Goal: Task Accomplishment & Management: Manage account settings

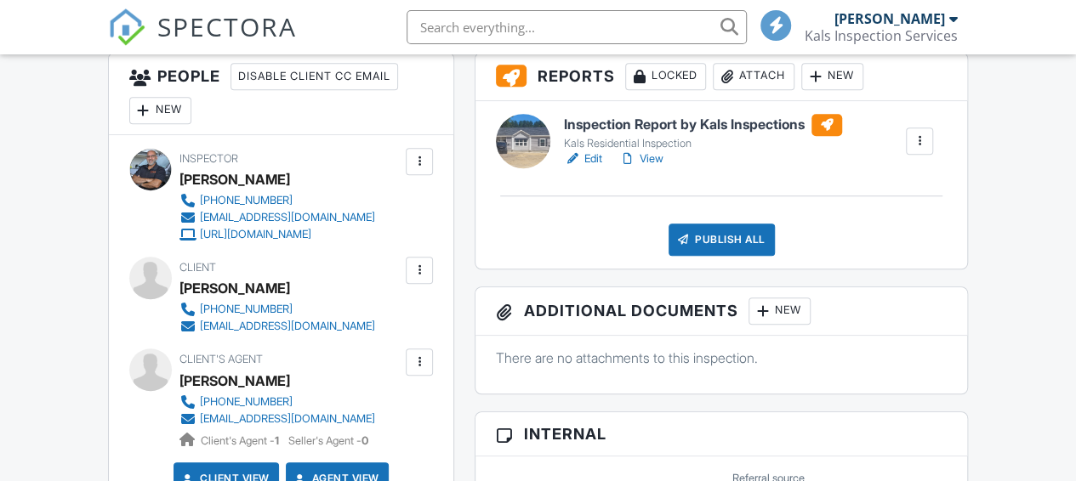
click at [424, 273] on div at bounding box center [419, 270] width 17 height 17
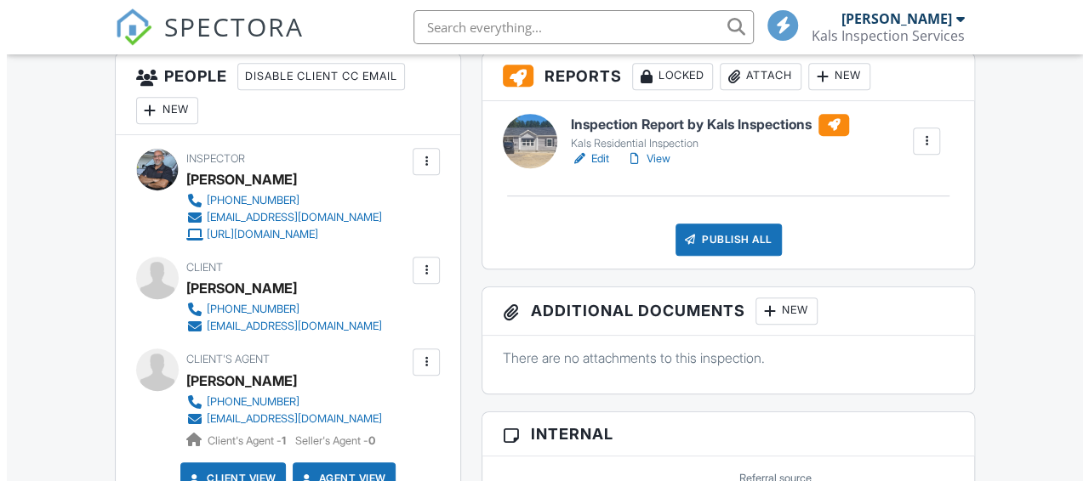
scroll to position [481, 0]
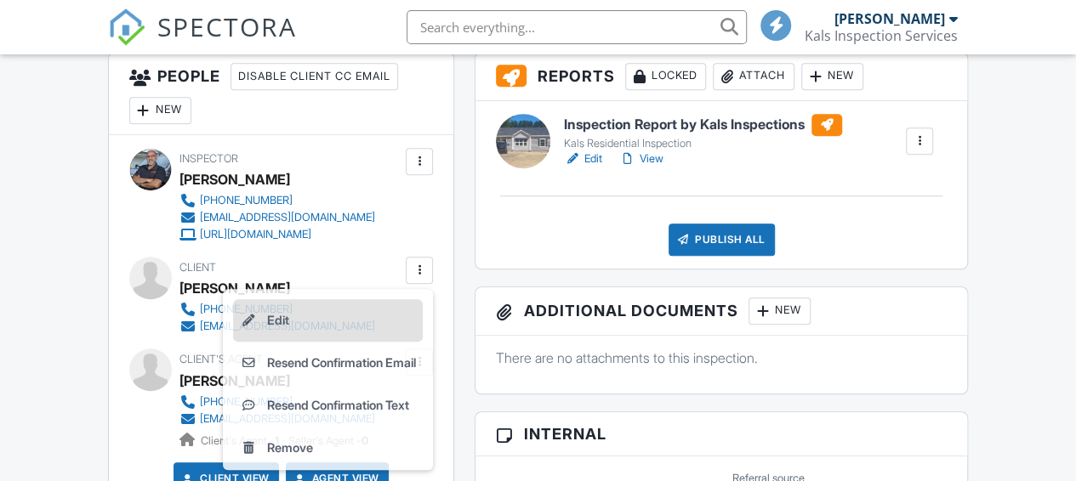
click at [312, 317] on li "Edit" at bounding box center [328, 320] width 190 height 43
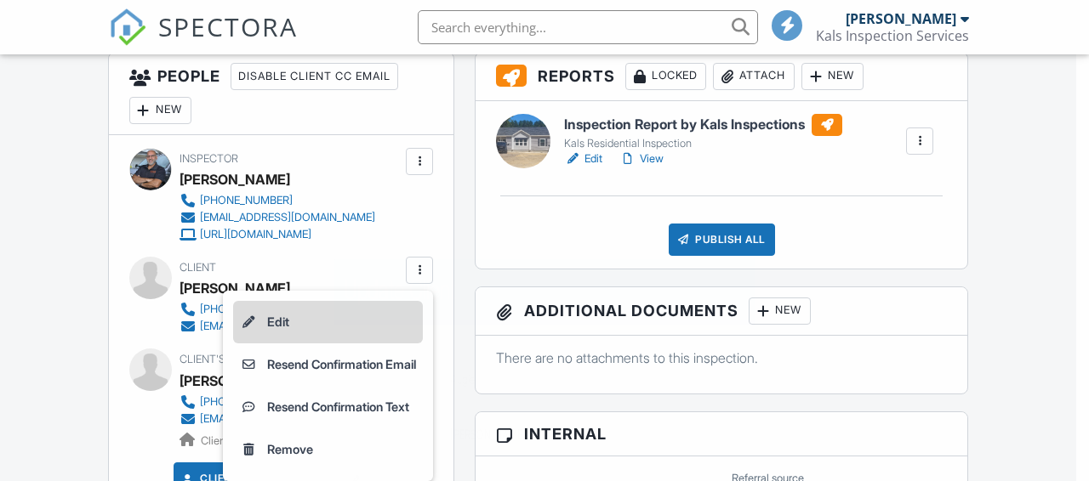
scroll to position [0, 0]
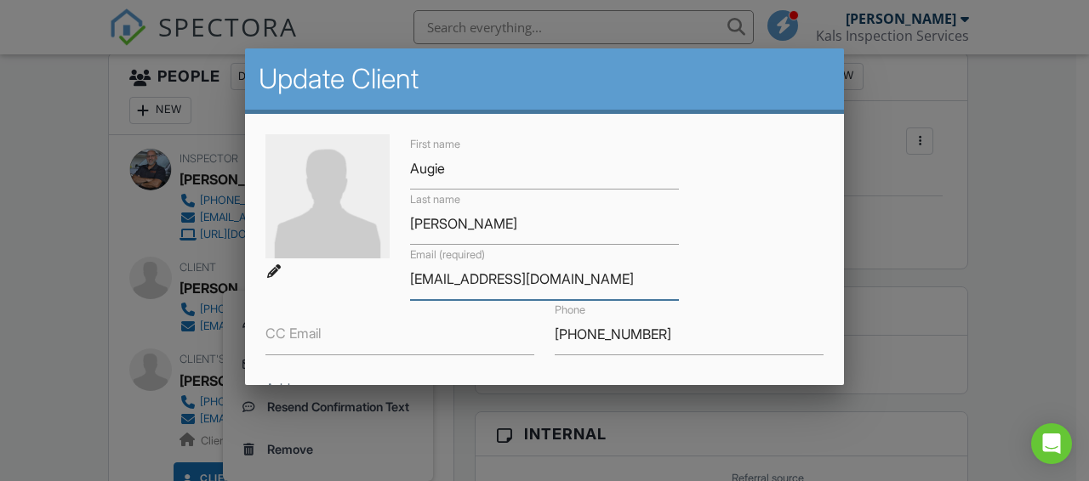
drag, startPoint x: 566, startPoint y: 275, endPoint x: 373, endPoint y: 276, distance: 192.2
click at [374, 276] on div "First name Augie Last name Russo Email (required) kallas2320@gmail.com CC Email…" at bounding box center [544, 300] width 578 height 332
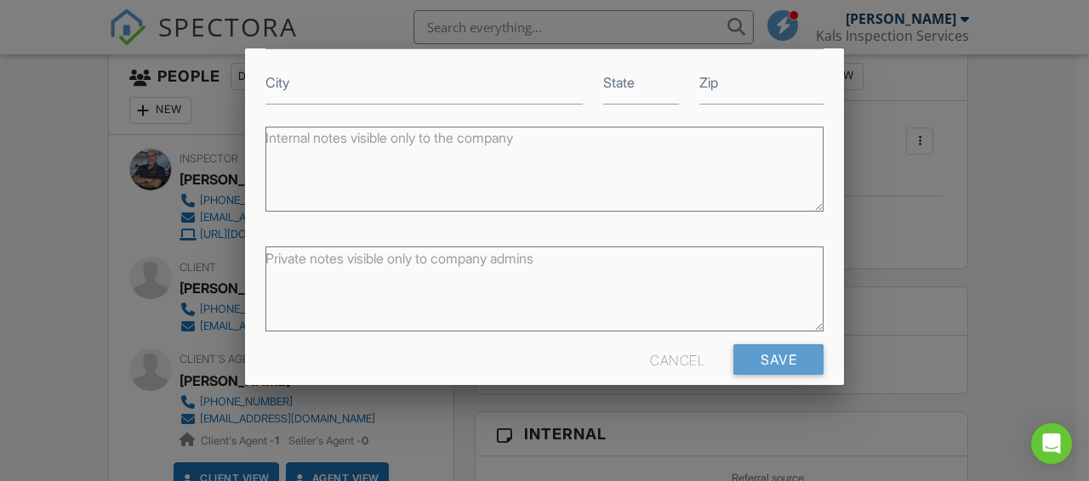
scroll to position [384, 0]
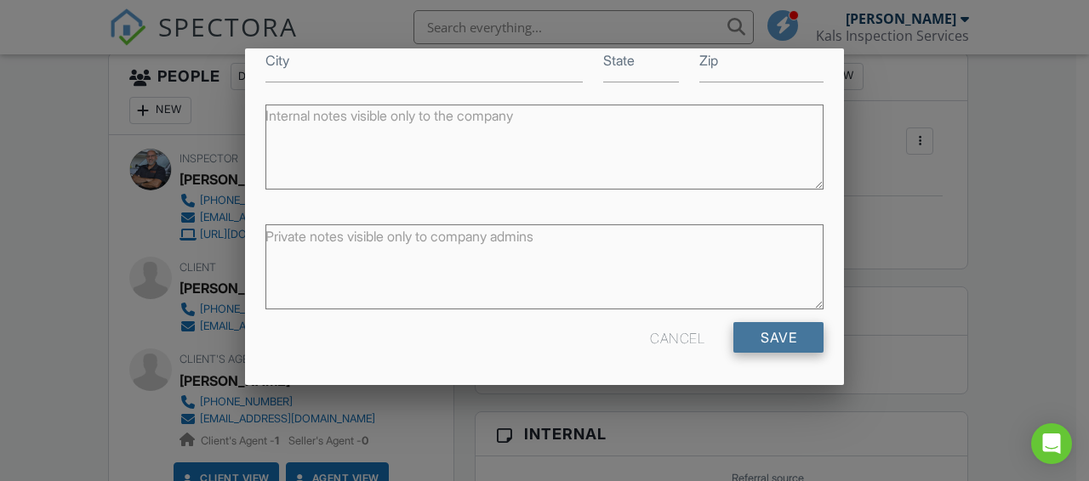
type input "Amrtransinc@Comcast.net"
click at [753, 334] on input "Save" at bounding box center [778, 337] width 90 height 31
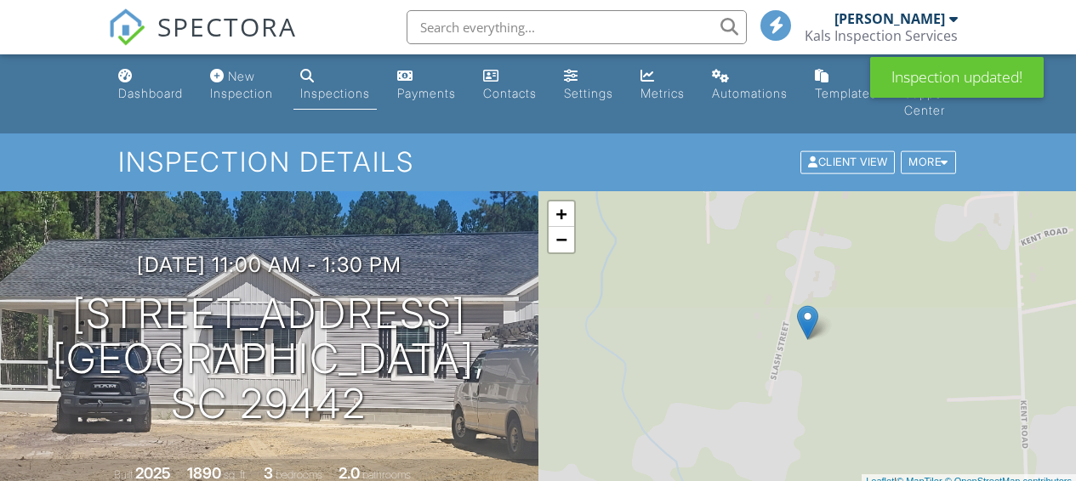
scroll to position [403, 0]
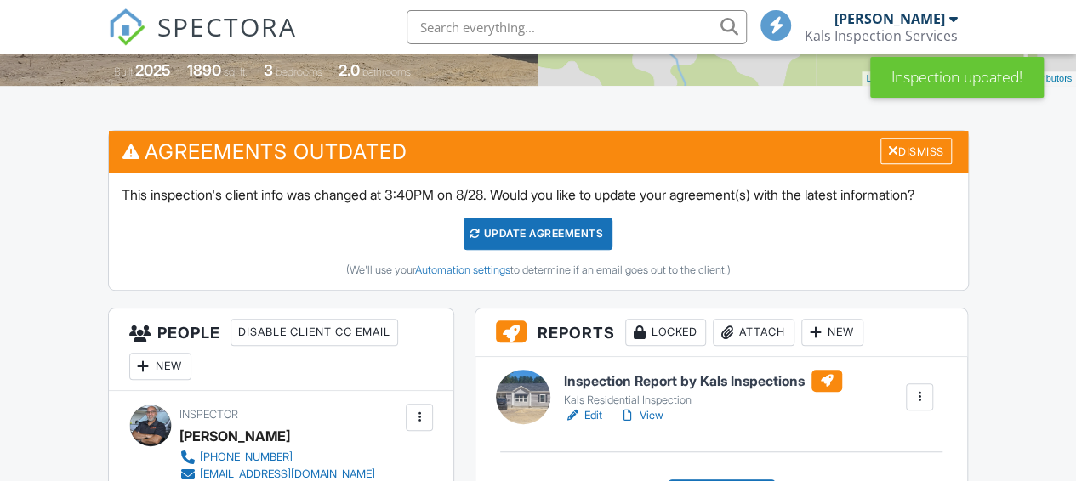
click at [531, 222] on div "Update Agreements" at bounding box center [538, 234] width 149 height 32
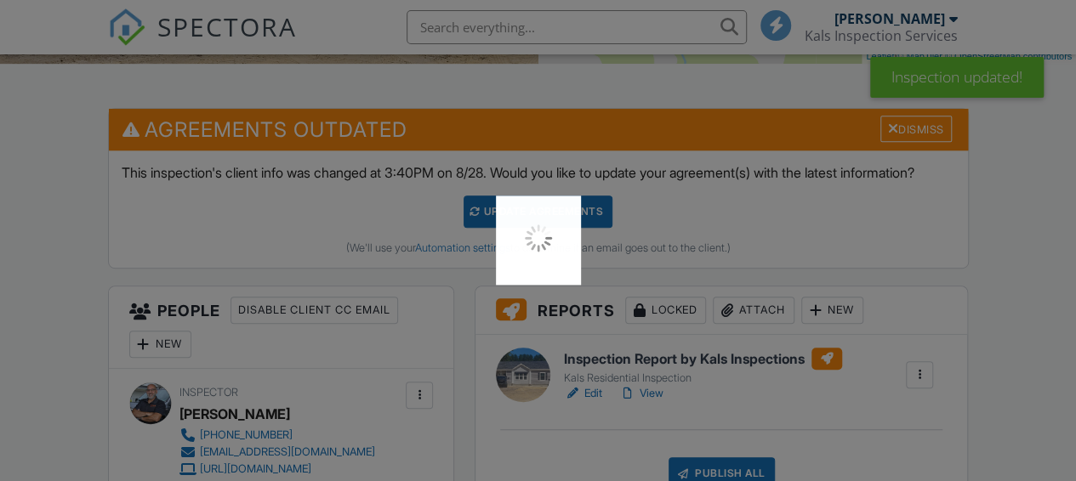
scroll to position [0, 0]
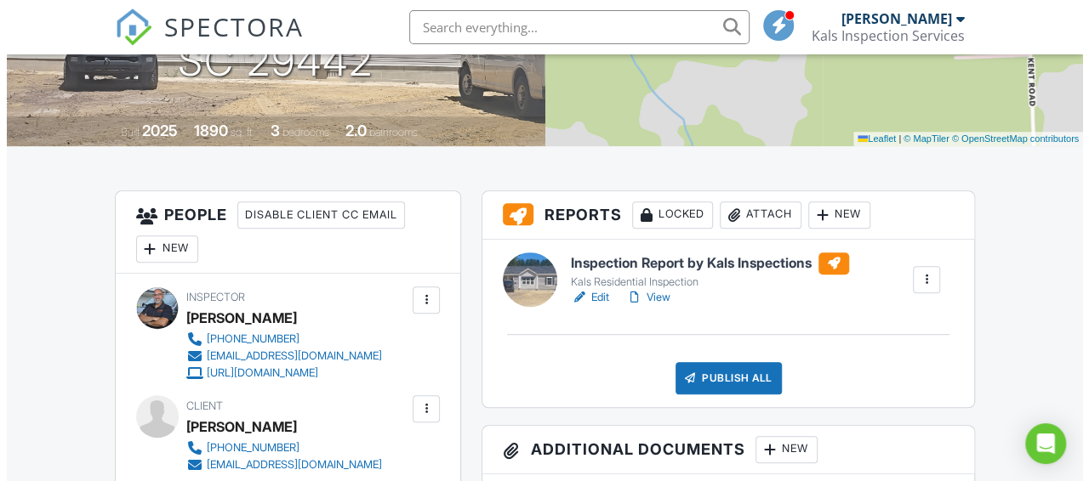
scroll to position [311, 0]
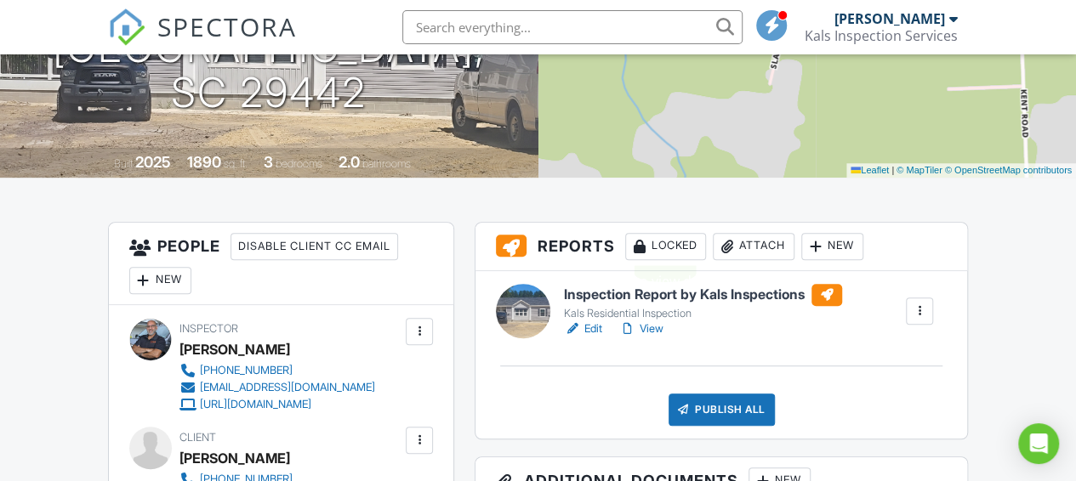
click at [667, 244] on div "Locked" at bounding box center [665, 246] width 81 height 27
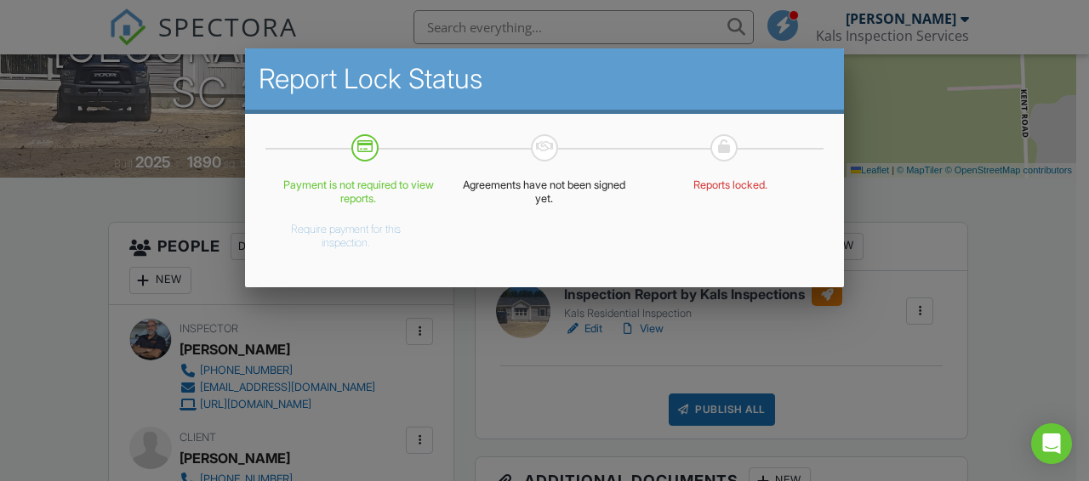
click at [356, 195] on p "Payment is not required to view reports." at bounding box center [359, 192] width 166 height 27
click at [355, 231] on button "Require payment for this inspection." at bounding box center [346, 233] width 140 height 34
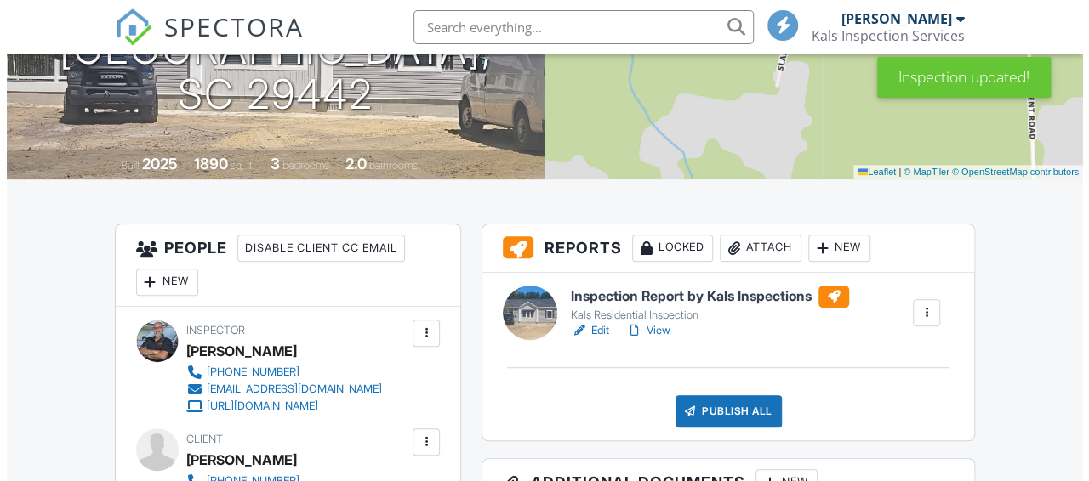
scroll to position [340, 0]
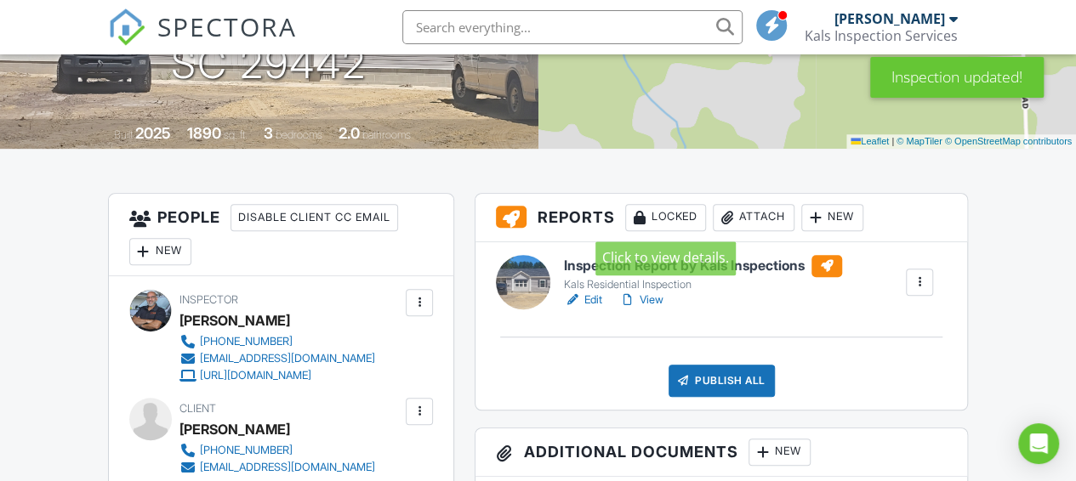
click at [662, 220] on div "Locked" at bounding box center [665, 217] width 81 height 27
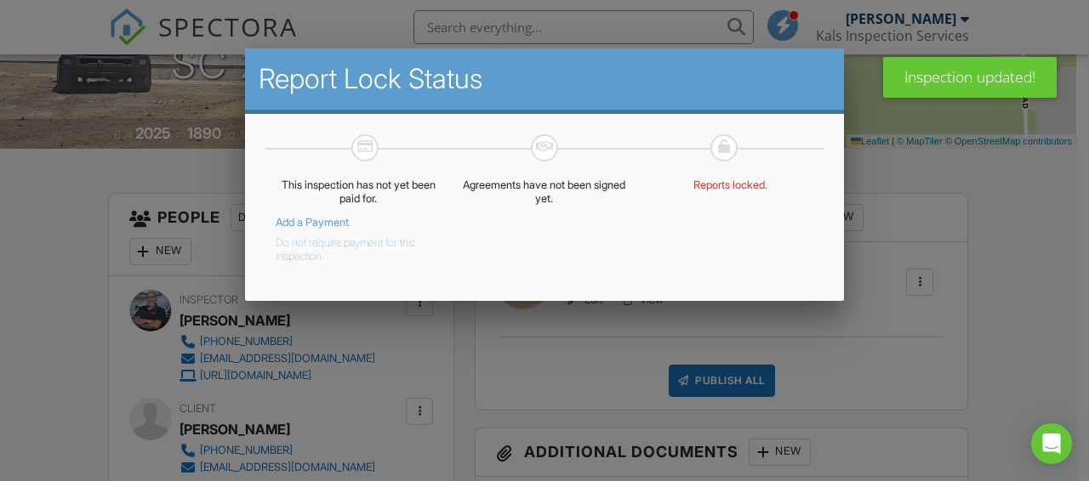
click at [325, 253] on button "Do not require payment for this inspection." at bounding box center [346, 247] width 140 height 34
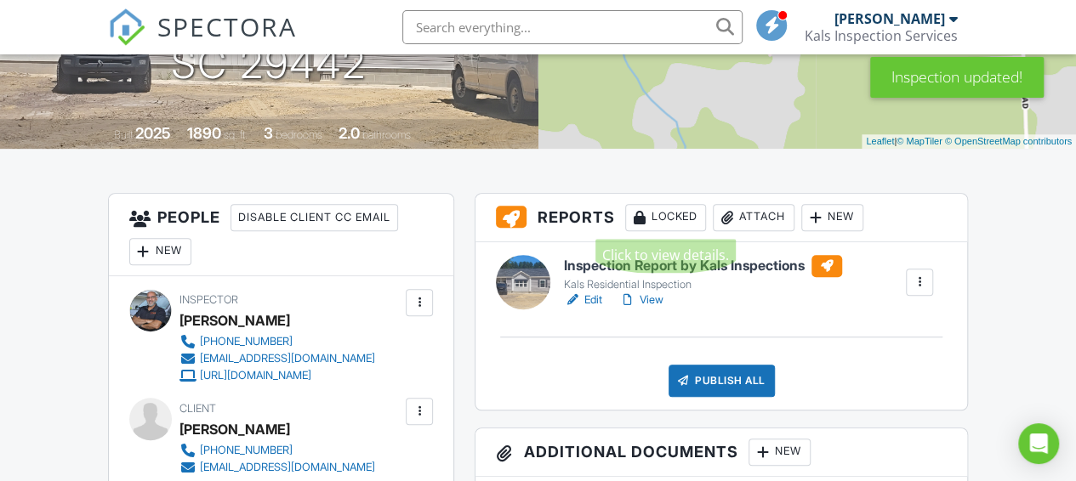
click at [667, 223] on div "Locked" at bounding box center [665, 217] width 81 height 27
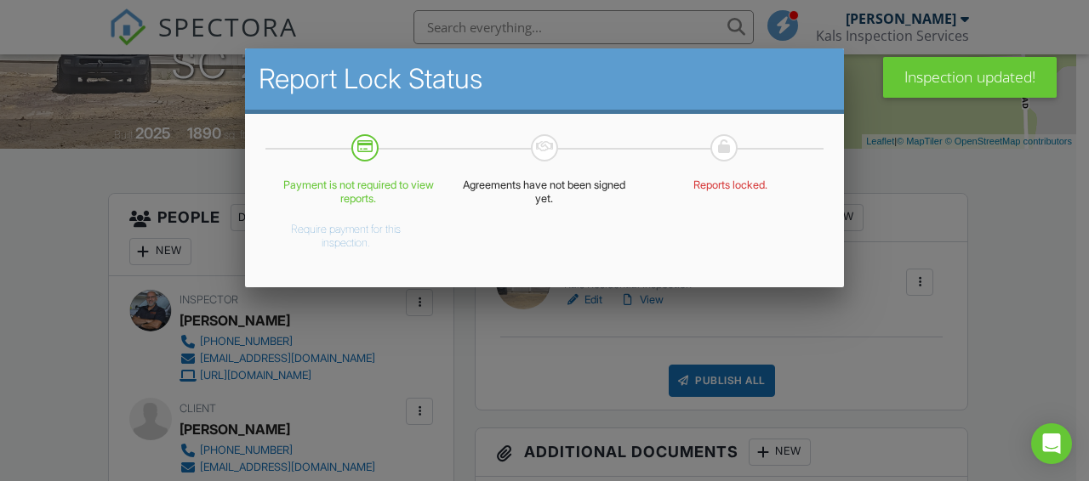
click at [723, 147] on div at bounding box center [724, 147] width 12 height 14
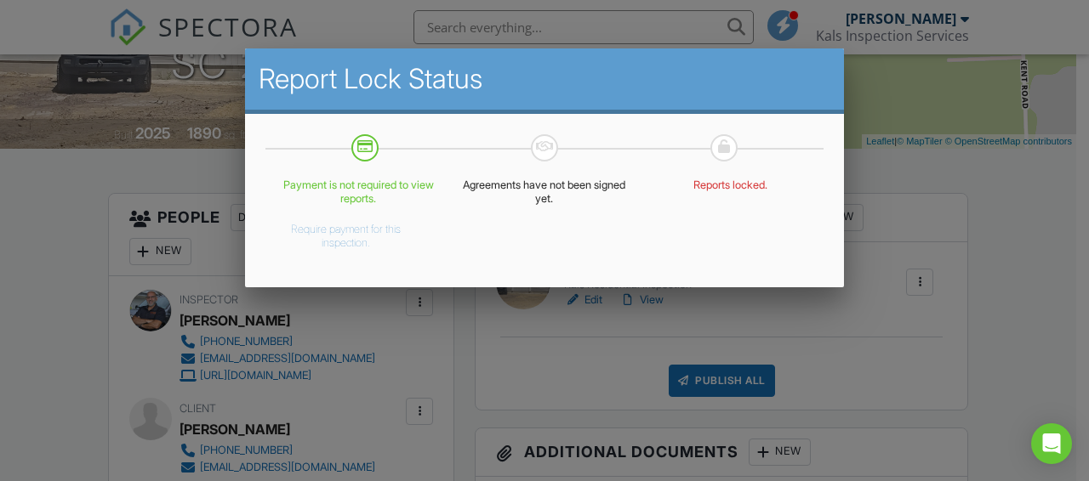
click at [566, 347] on div at bounding box center [544, 216] width 1089 height 602
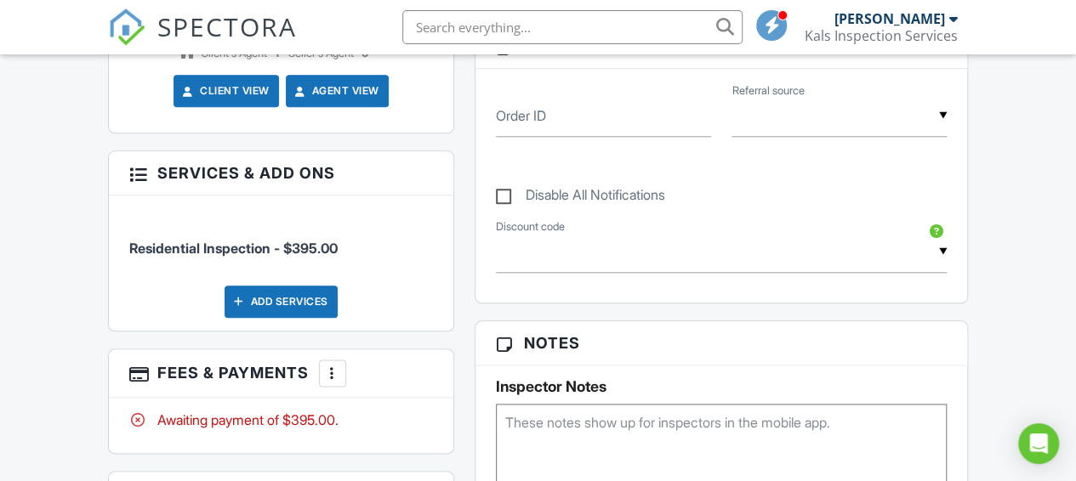
scroll to position [879, 0]
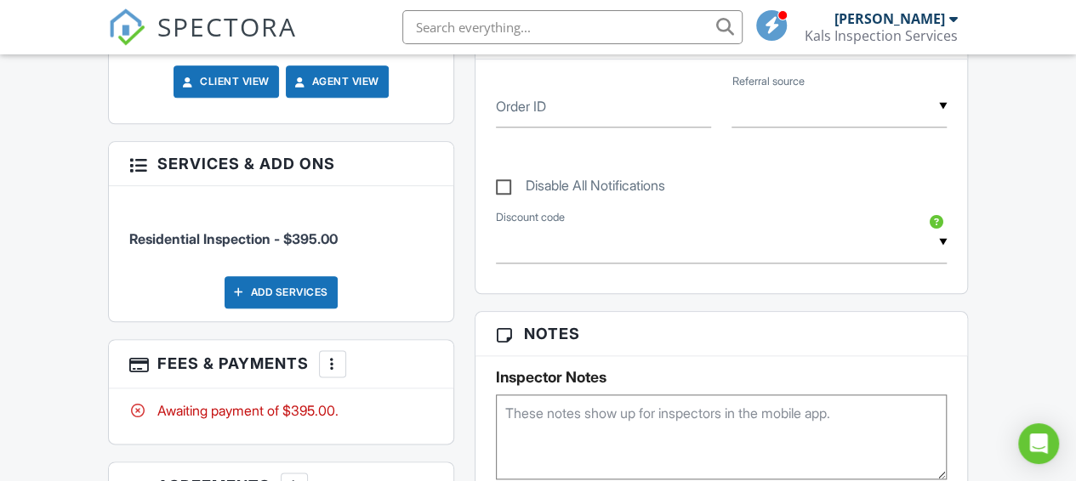
click at [338, 367] on div at bounding box center [332, 364] width 17 height 17
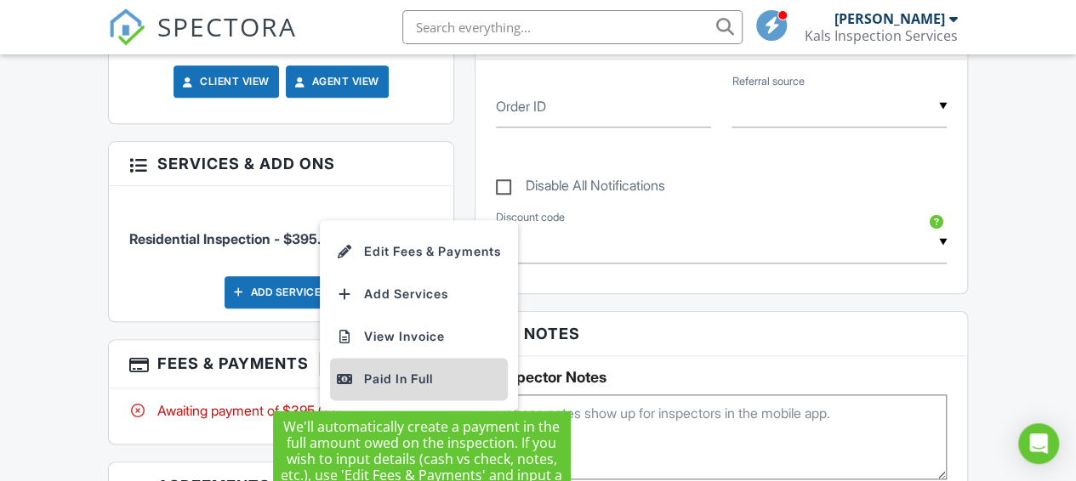
click at [396, 369] on div "Paid In Full" at bounding box center [419, 379] width 164 height 20
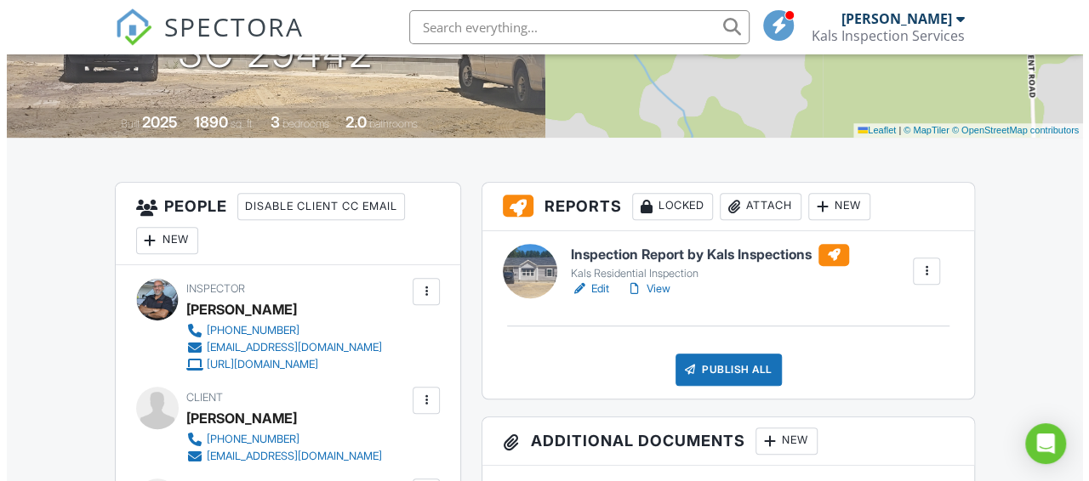
scroll to position [396, 0]
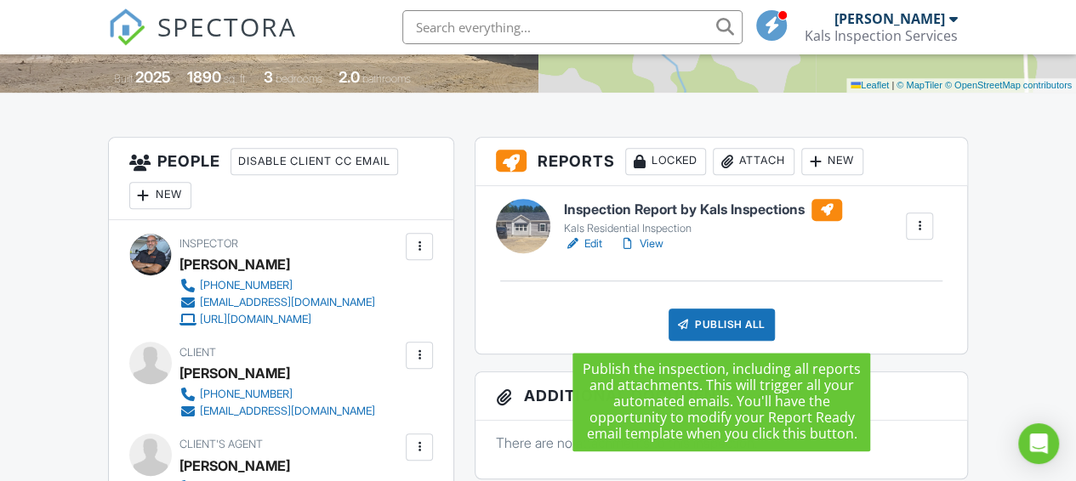
click at [730, 321] on div "Publish All" at bounding box center [722, 325] width 106 height 32
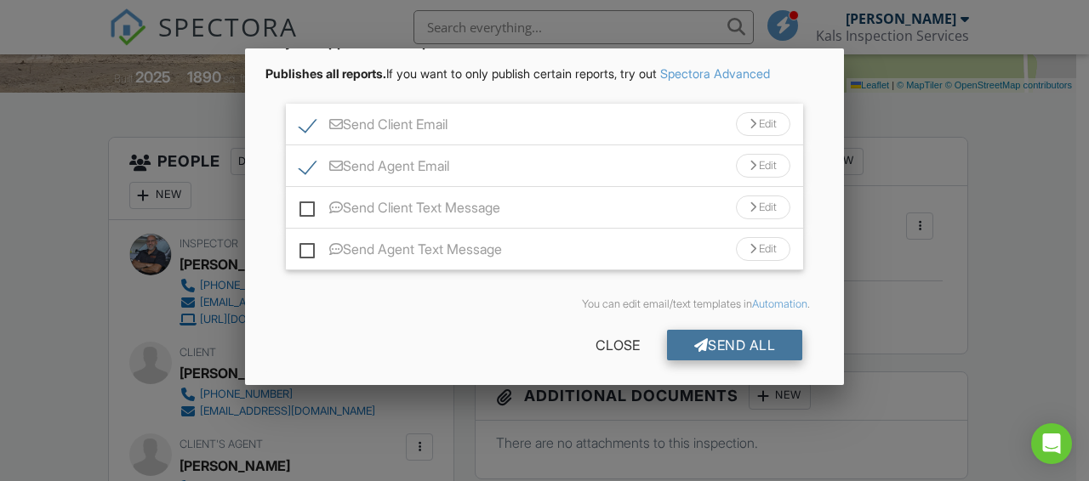
scroll to position [145, 0]
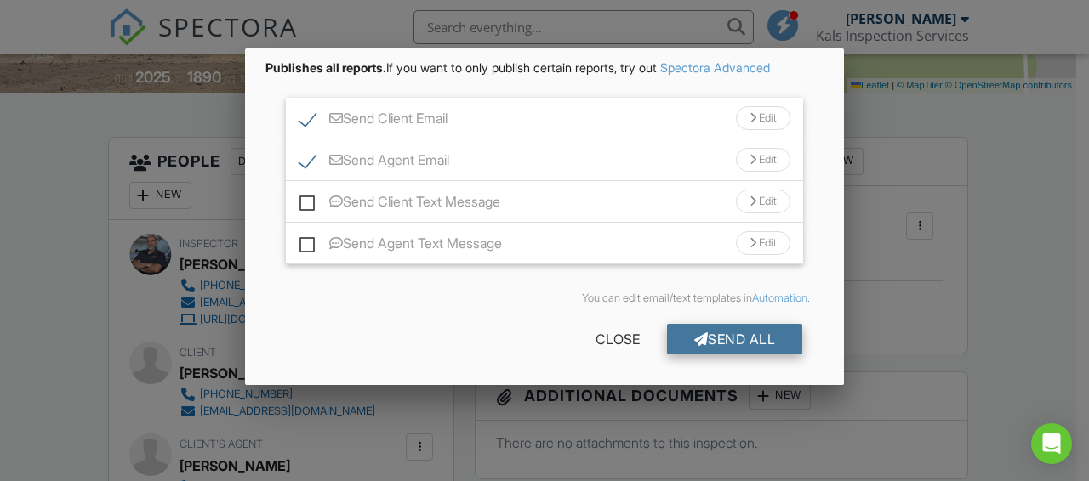
click at [715, 337] on div "Send All" at bounding box center [735, 339] width 136 height 31
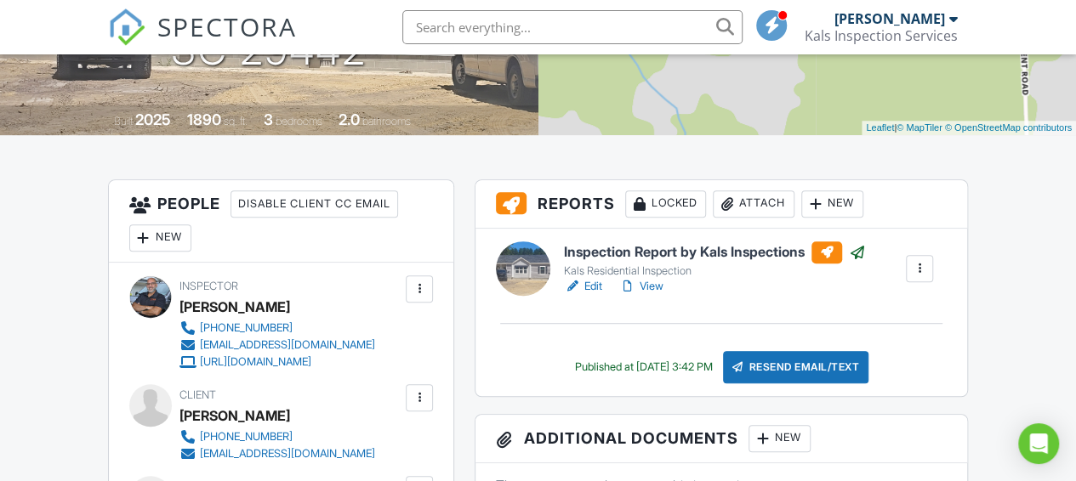
scroll to position [396, 0]
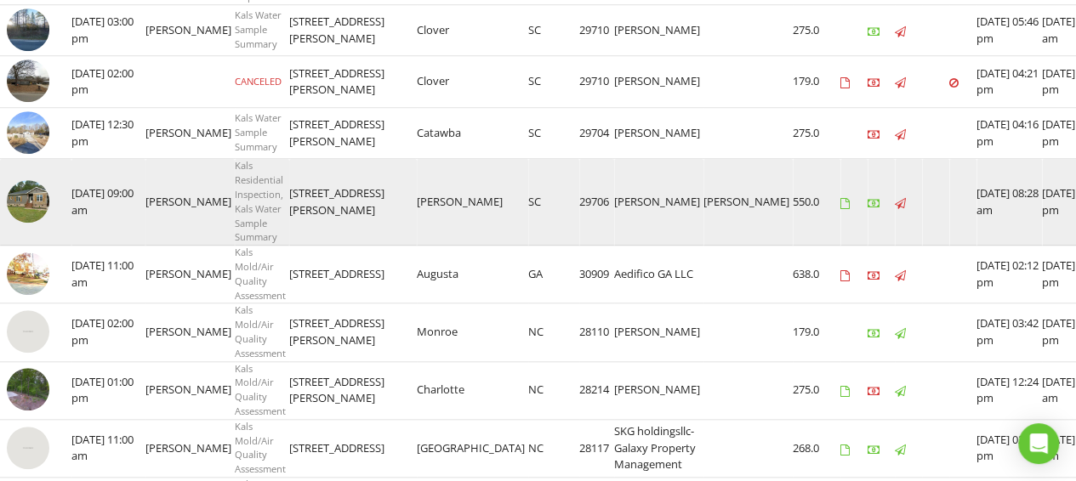
scroll to position [678, 0]
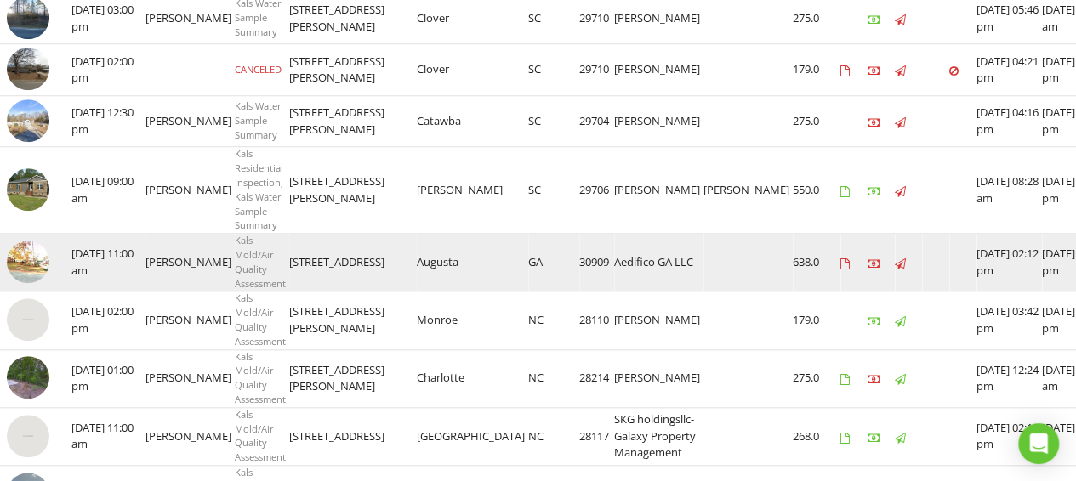
click at [46, 252] on img at bounding box center [28, 262] width 43 height 43
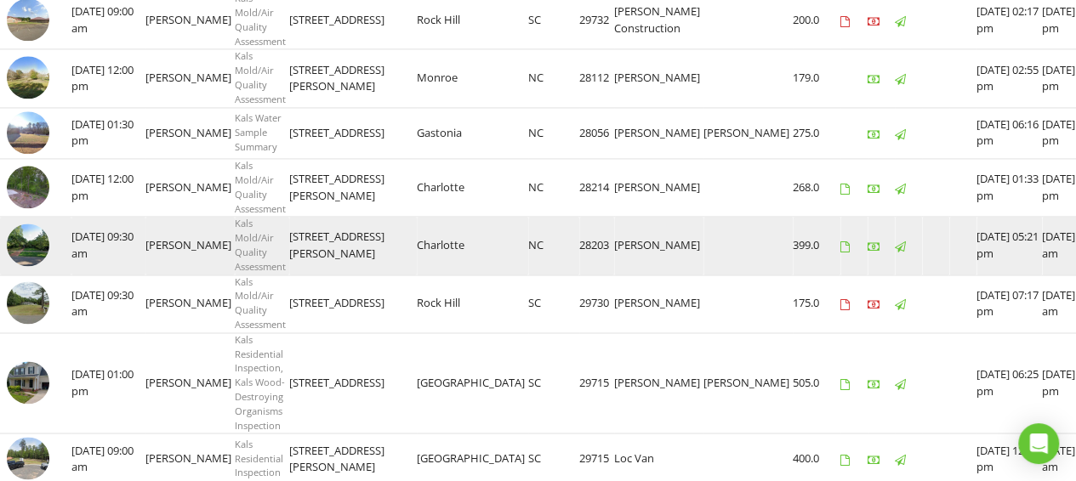
scroll to position [1273, 0]
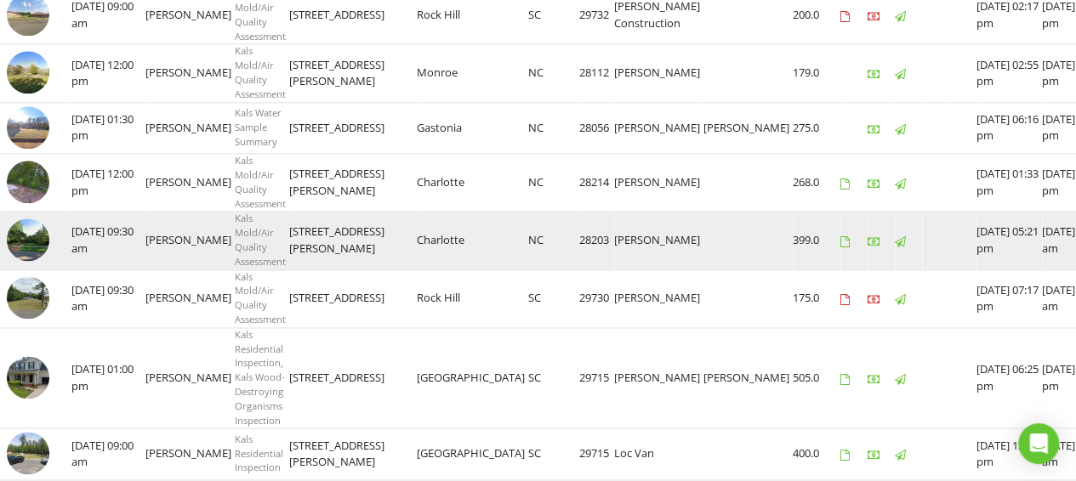
click at [33, 253] on img at bounding box center [28, 240] width 43 height 43
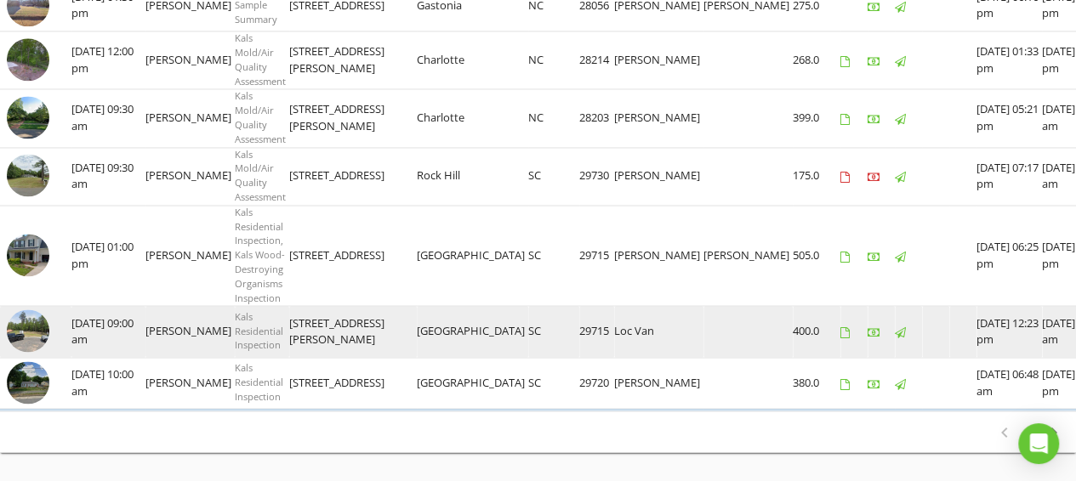
scroll to position [1415, 0]
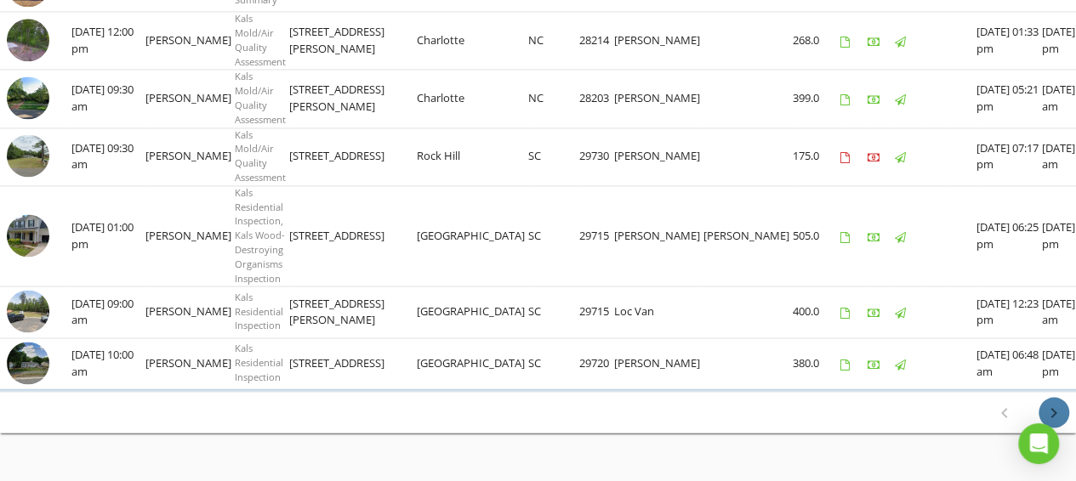
click at [1058, 423] on icon "chevron_right" at bounding box center [1054, 412] width 20 height 20
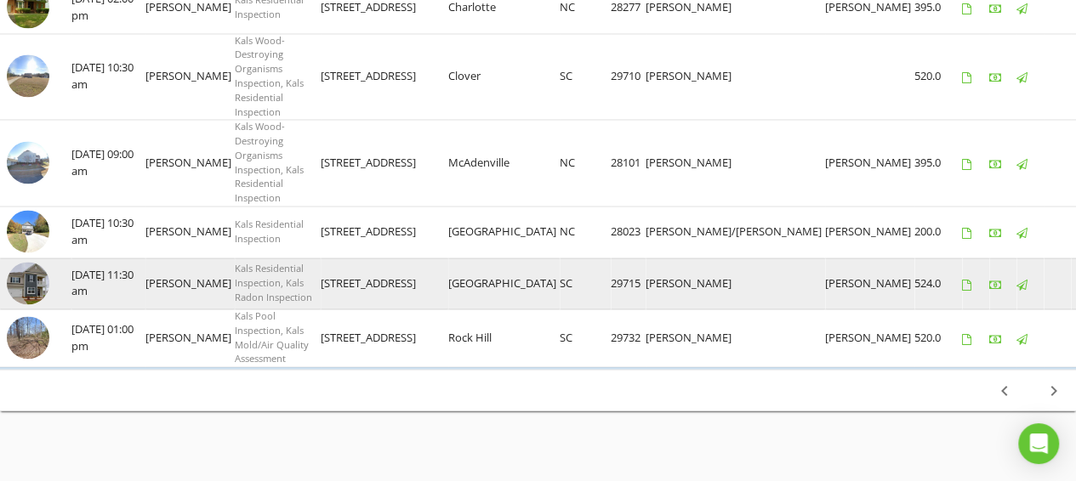
scroll to position [1455, 0]
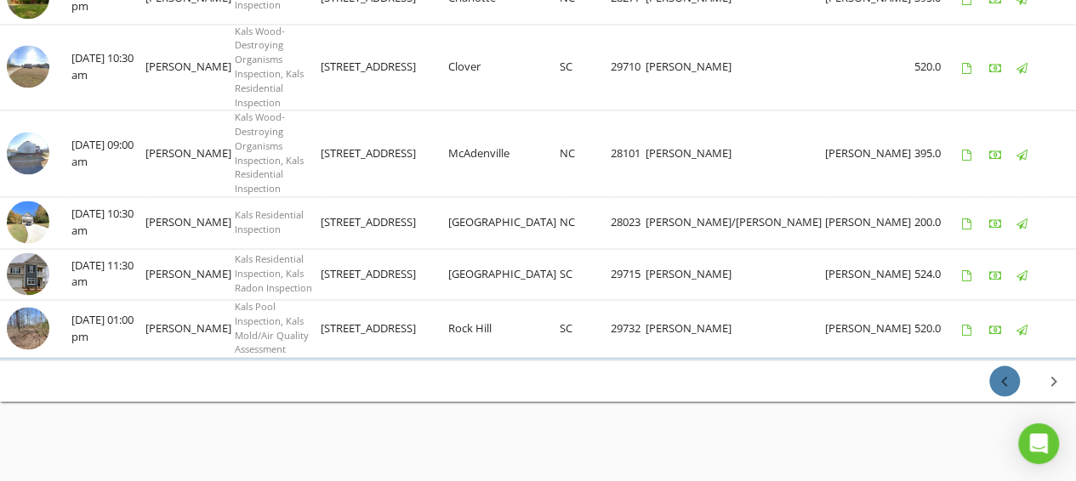
click at [1001, 377] on icon "chevron_left" at bounding box center [1004, 381] width 20 height 20
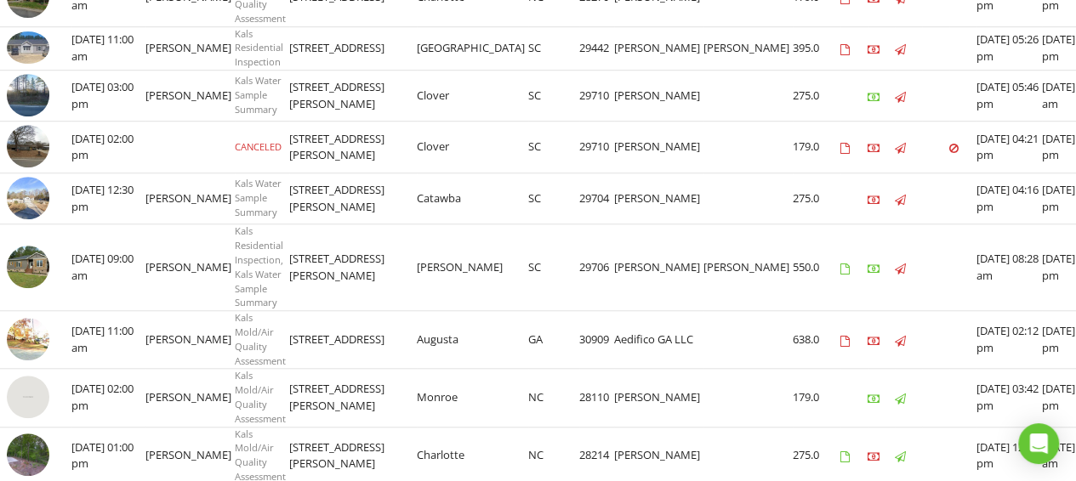
scroll to position [595, 0]
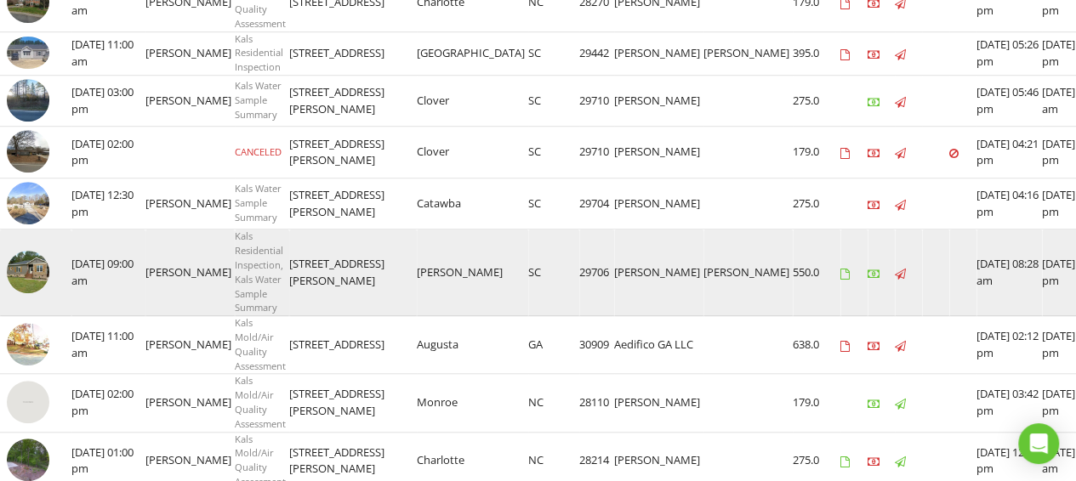
click at [27, 271] on img at bounding box center [28, 272] width 43 height 43
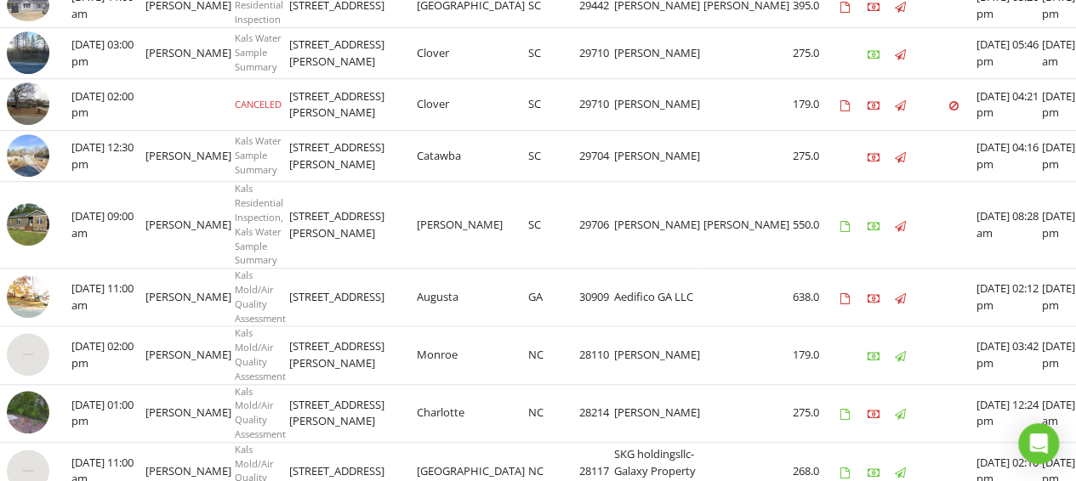
scroll to position [652, 0]
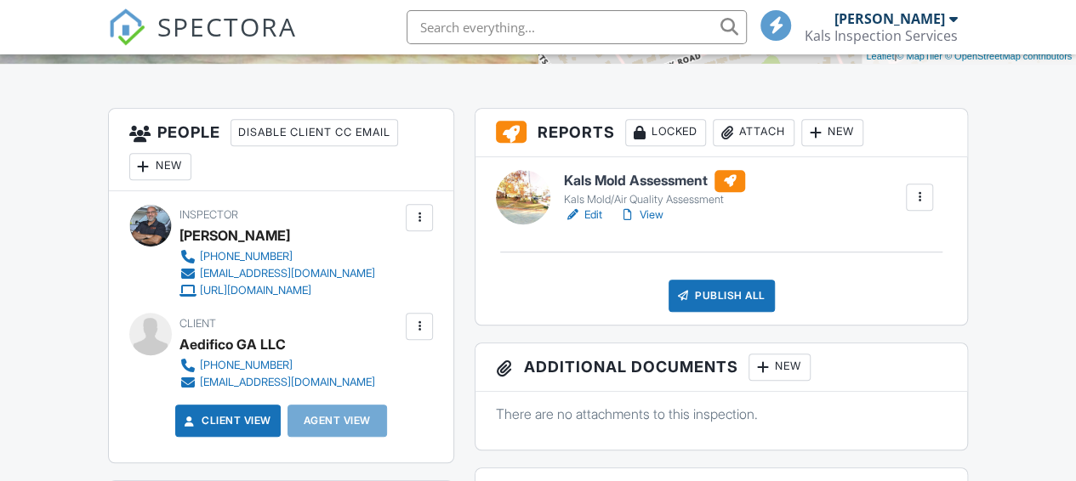
click at [750, 137] on div "Attach" at bounding box center [754, 132] width 82 height 27
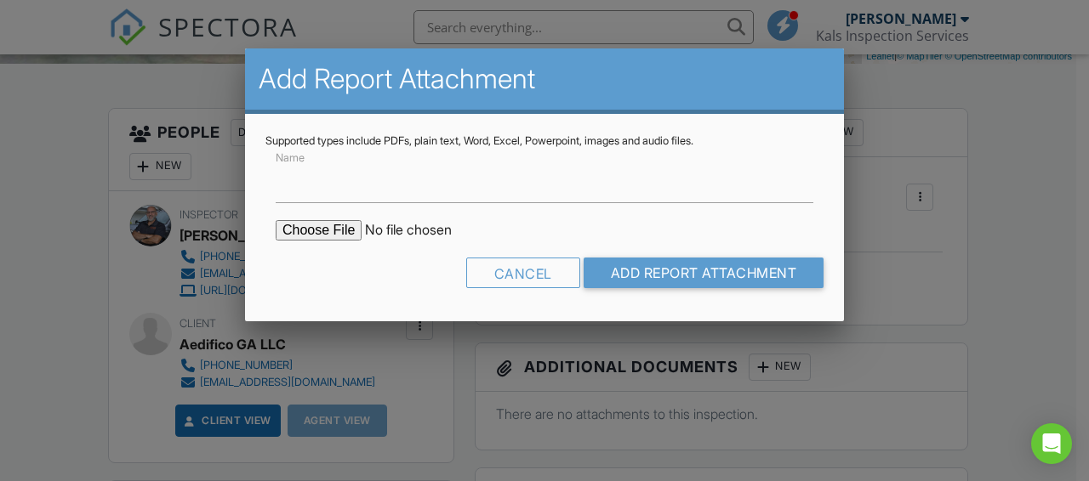
click at [329, 228] on input "file" at bounding box center [420, 230] width 289 height 20
type input "C:\fakepath\412509046_001.pdf"
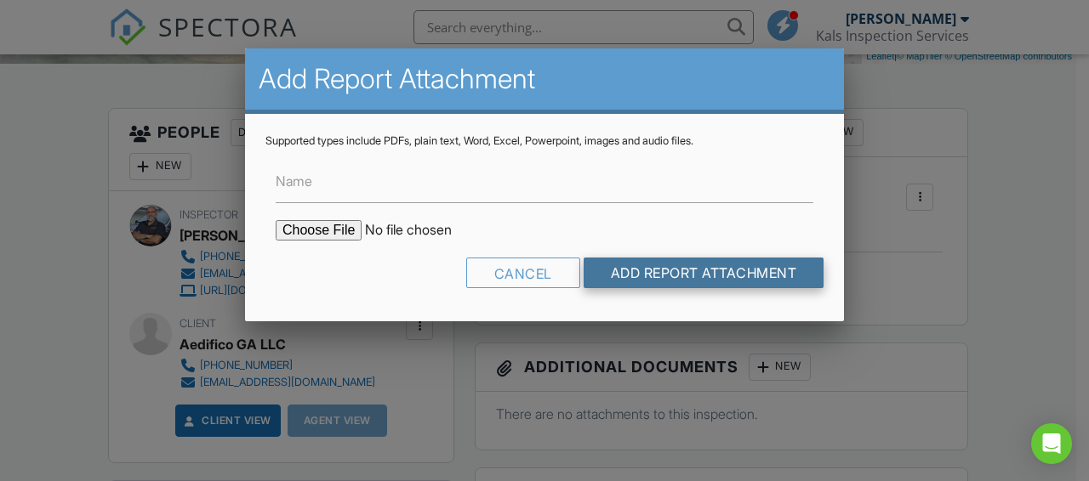
click at [679, 271] on input "Add Report Attachment" at bounding box center [704, 273] width 241 height 31
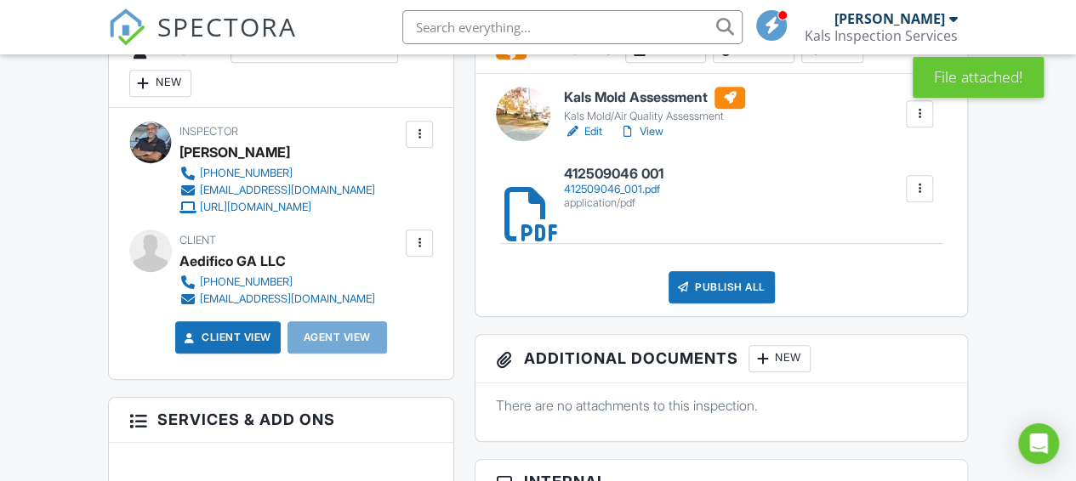
scroll to position [510, 0]
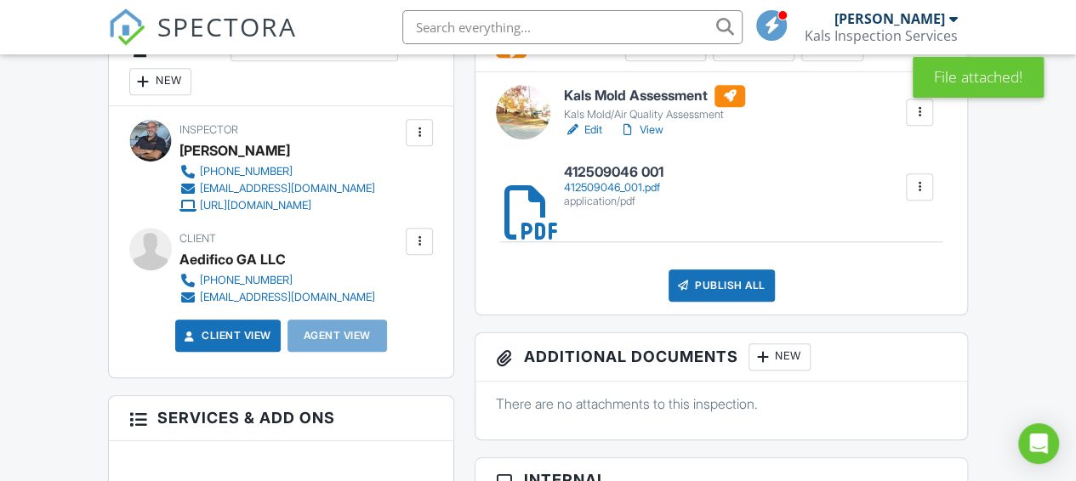
click at [571, 129] on div at bounding box center [572, 130] width 17 height 17
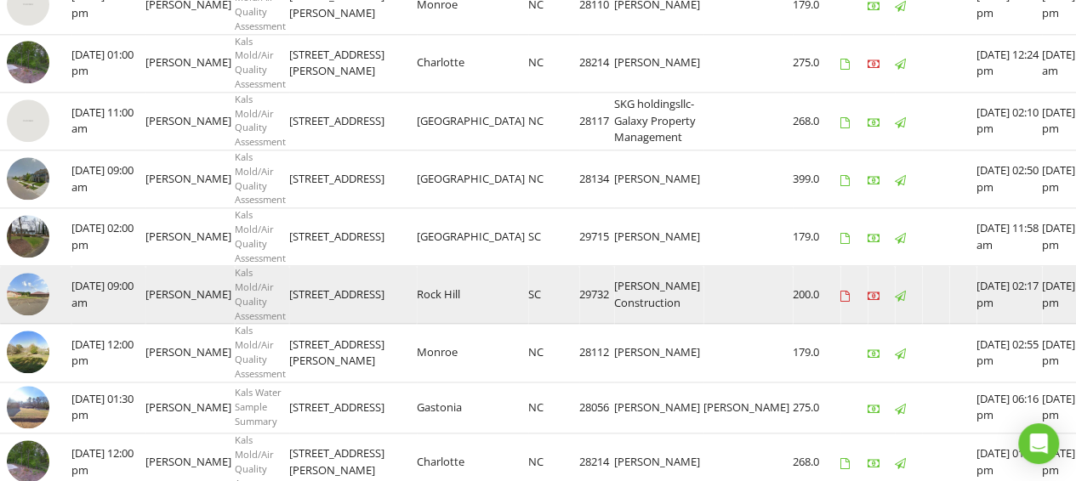
scroll to position [1021, 0]
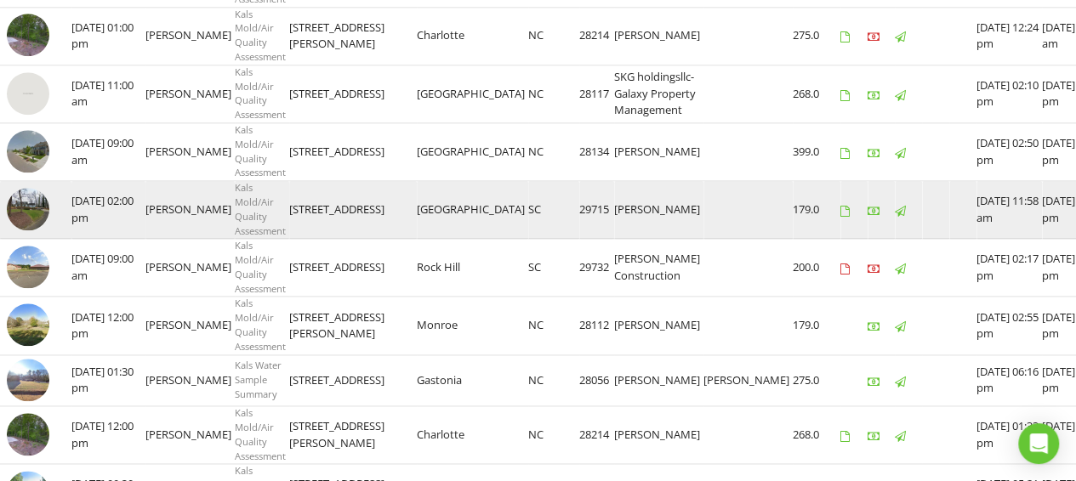
click at [29, 231] on img at bounding box center [28, 209] width 43 height 43
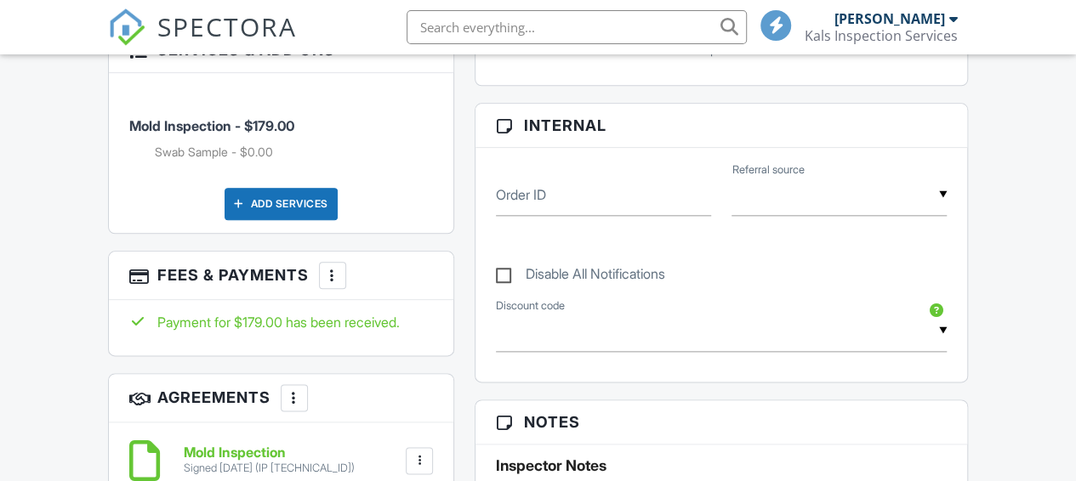
scroll to position [879, 0]
click at [331, 276] on div at bounding box center [332, 275] width 17 height 17
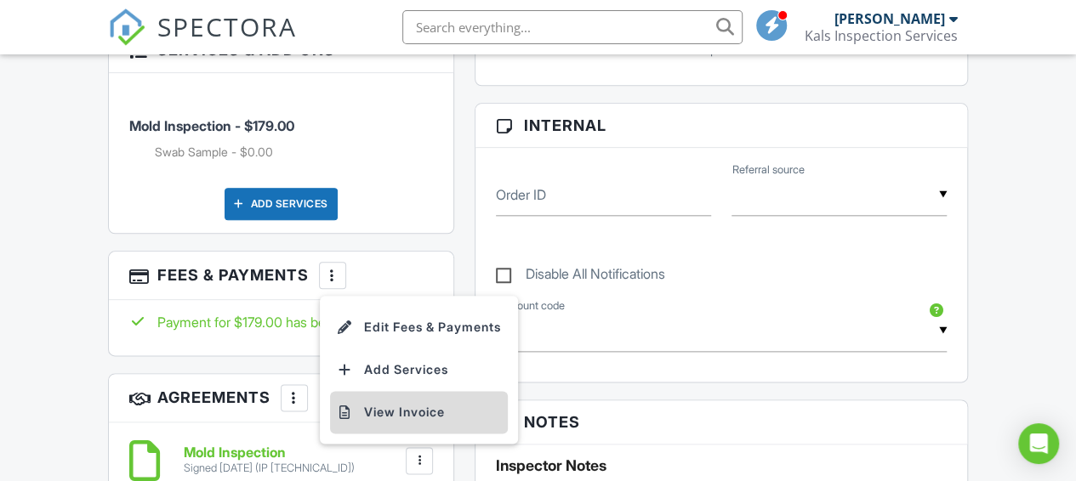
click at [390, 410] on li "View Invoice" at bounding box center [419, 412] width 178 height 43
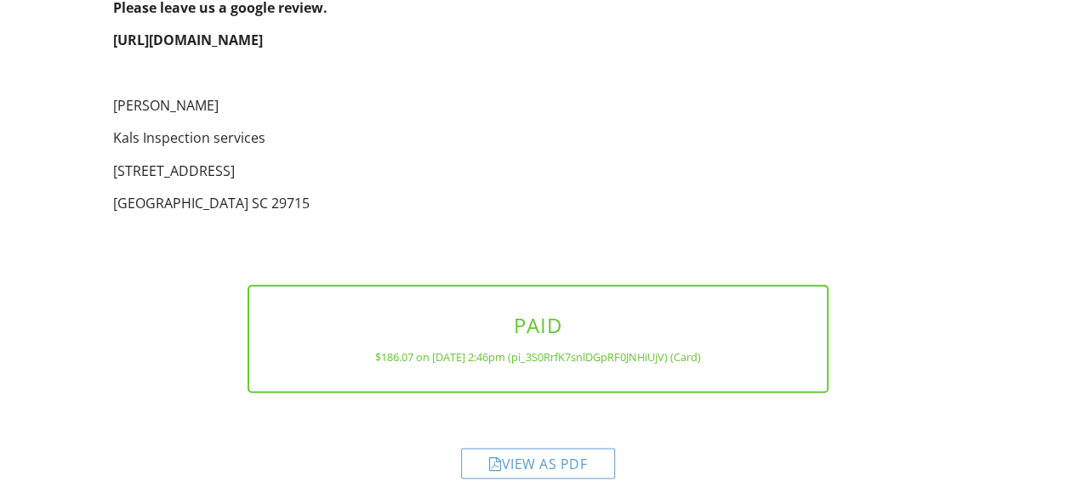
scroll to position [865, 0]
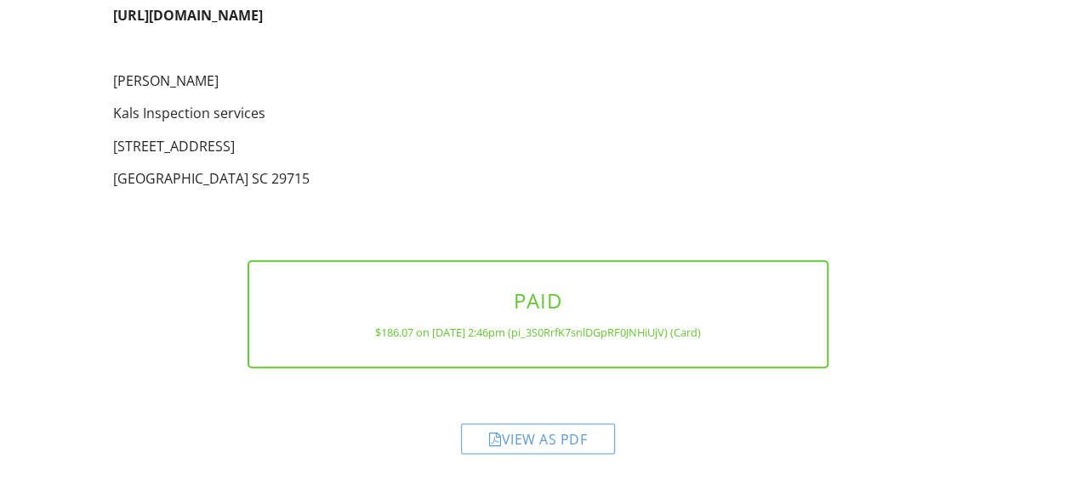
click at [555, 431] on div "View as PDF" at bounding box center [538, 439] width 154 height 31
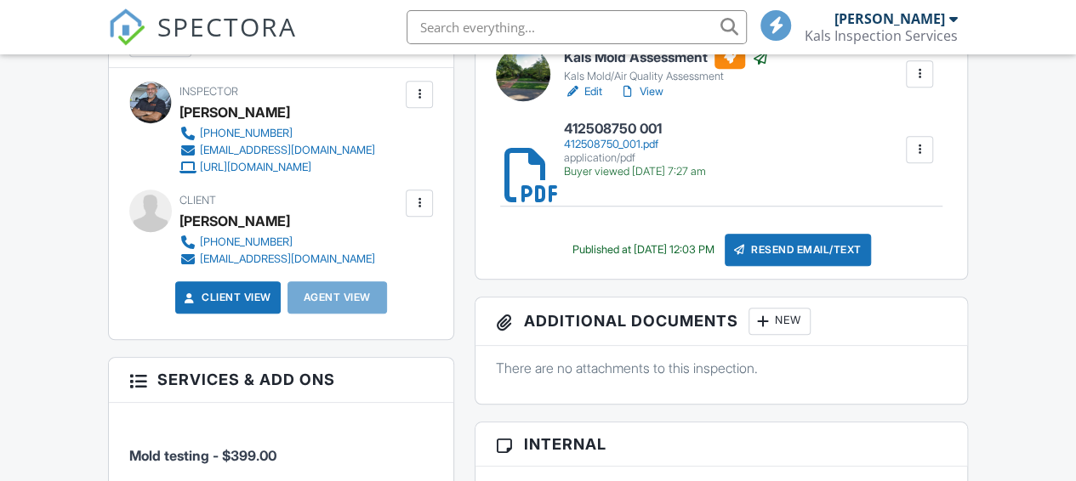
scroll to position [699, 0]
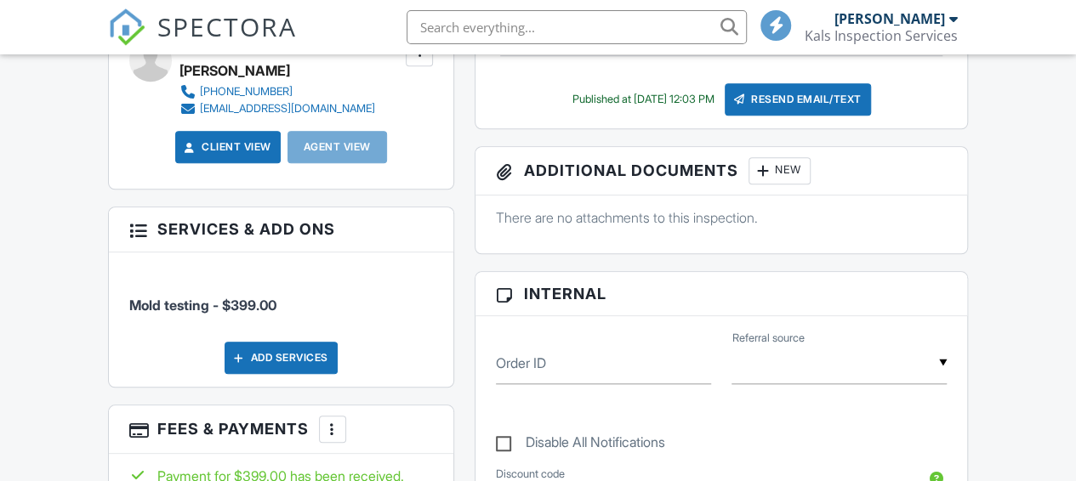
click at [328, 421] on div at bounding box center [332, 429] width 17 height 17
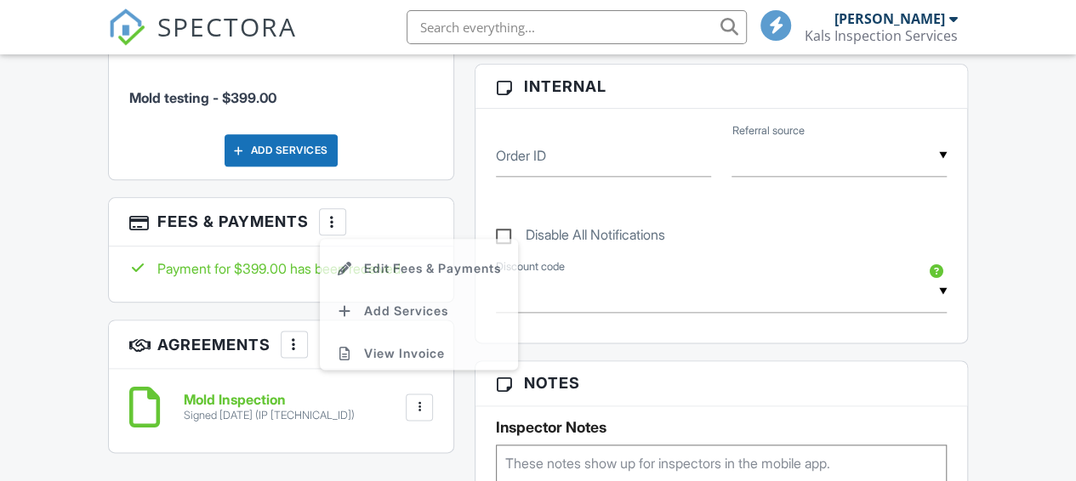
scroll to position [0, 0]
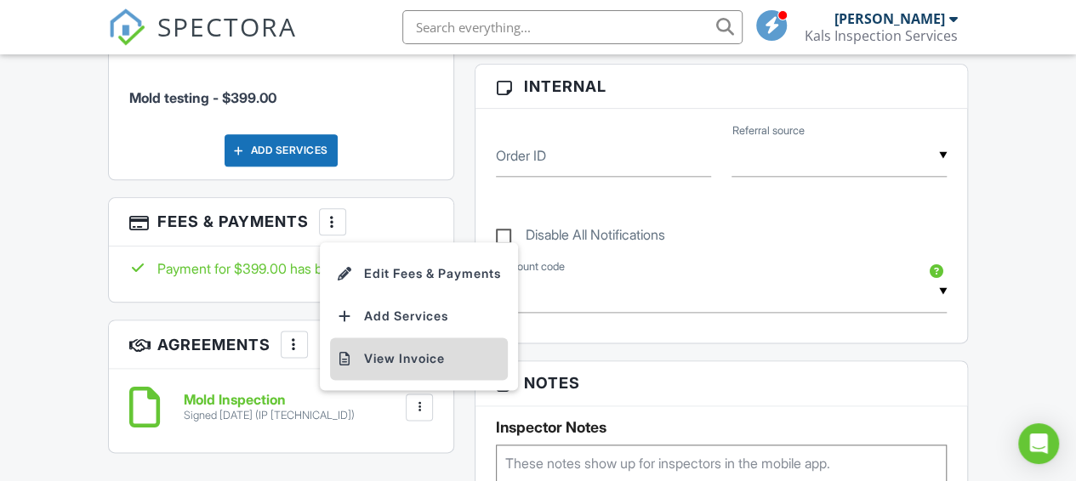
click at [396, 358] on li "View Invoice" at bounding box center [419, 359] width 178 height 43
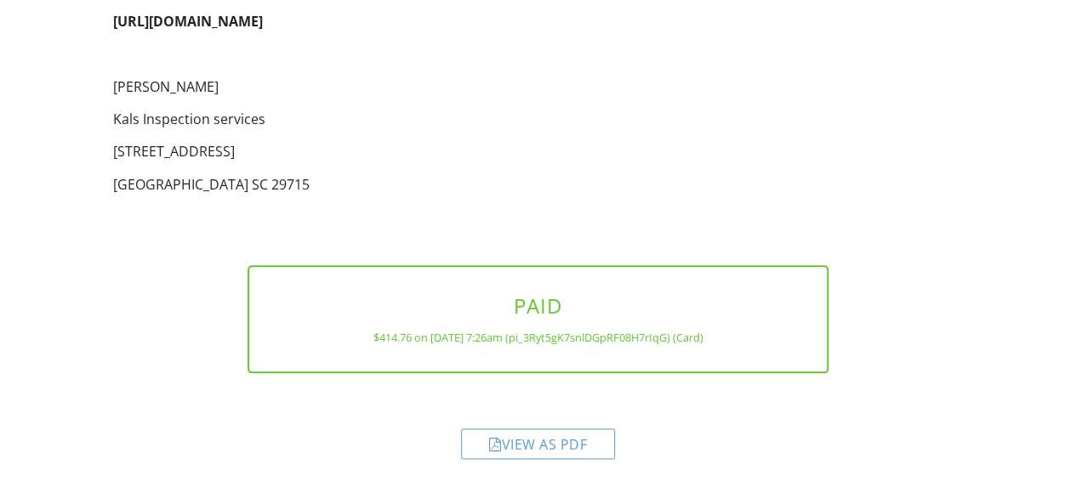
scroll to position [818, 0]
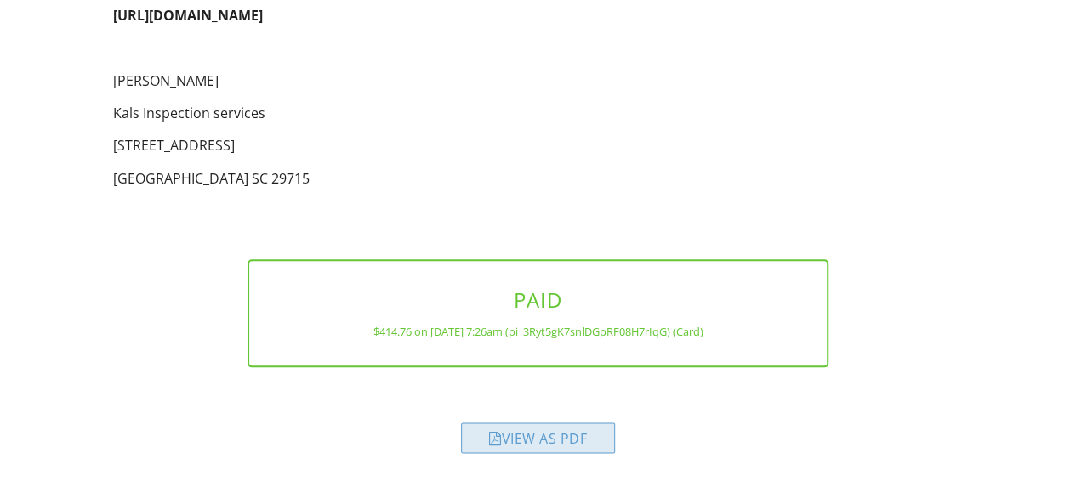
click at [578, 437] on div "View as PDF" at bounding box center [538, 438] width 154 height 31
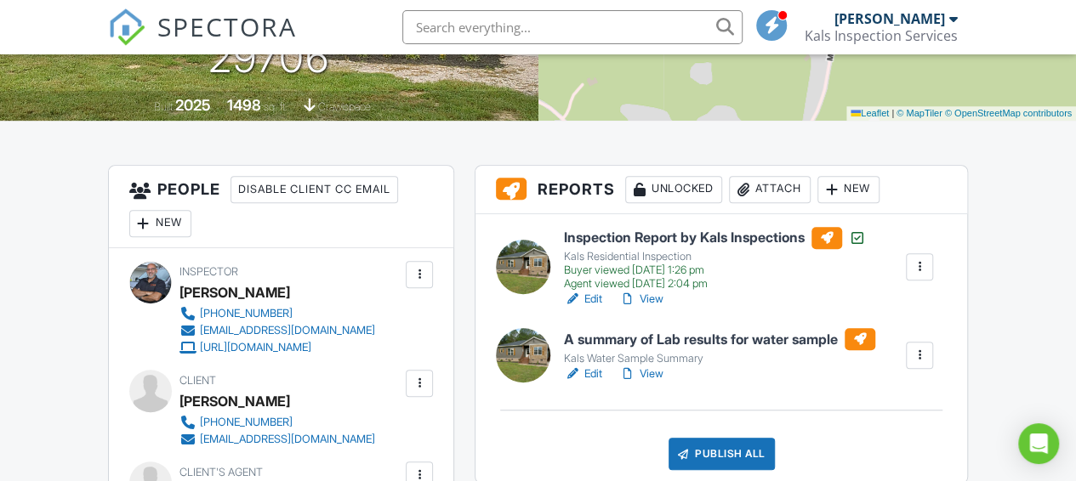
click at [571, 375] on div at bounding box center [572, 374] width 17 height 17
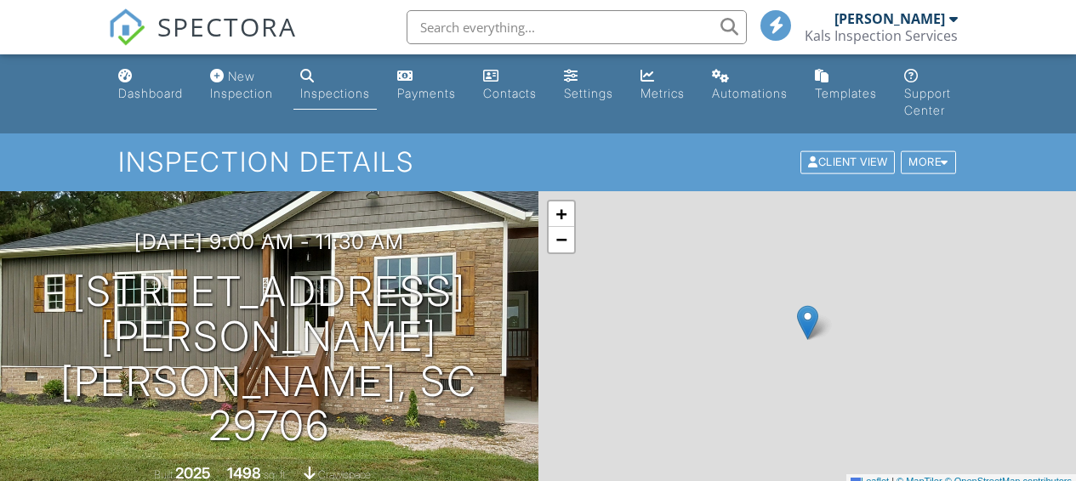
scroll to position [332, 0]
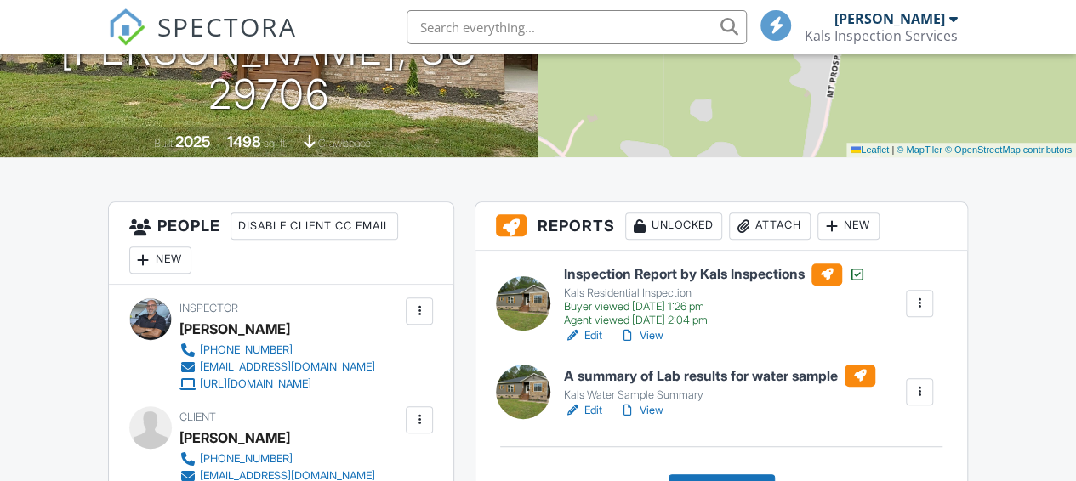
click at [766, 213] on div "Attach" at bounding box center [770, 226] width 82 height 27
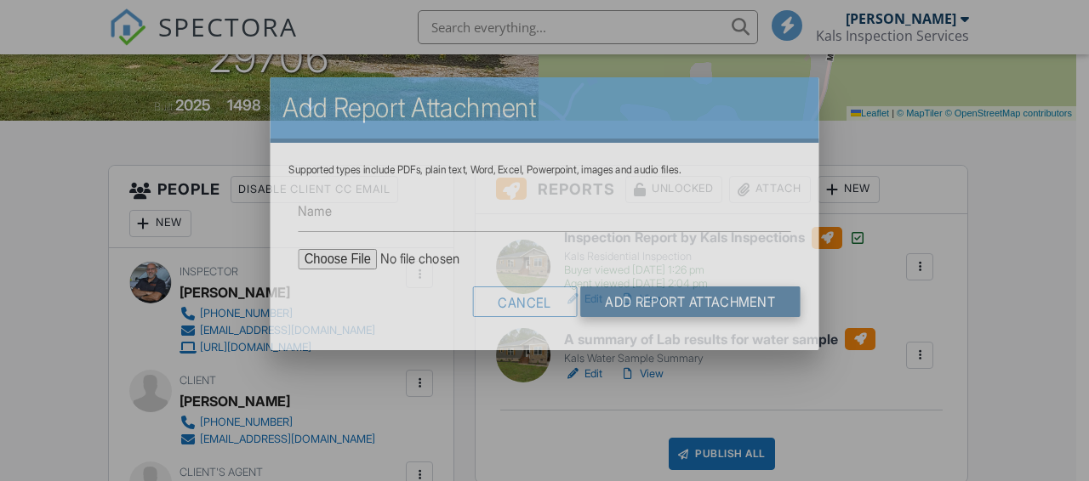
scroll to position [0, 0]
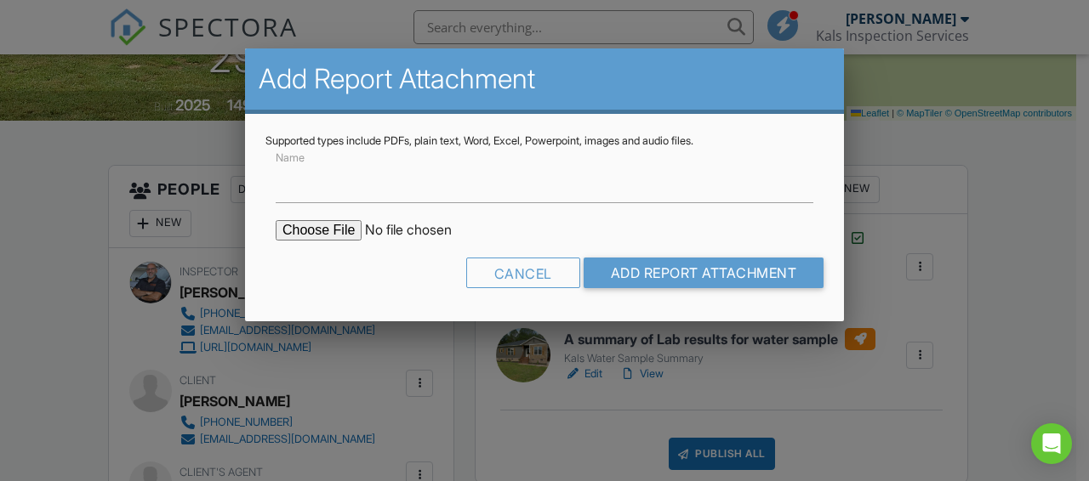
click at [333, 233] on input "file" at bounding box center [420, 230] width 289 height 20
type input "C:\fakepath\412509098_001.pdf"
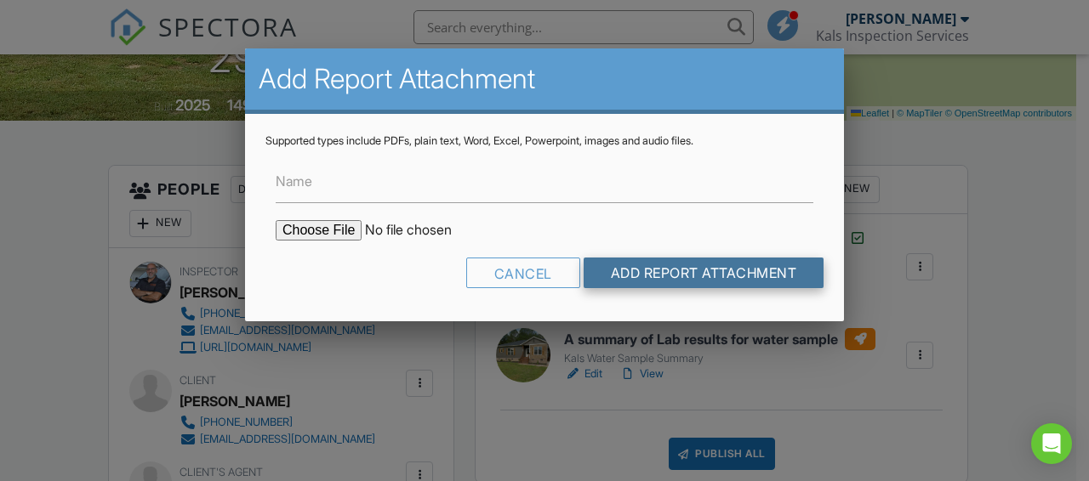
click at [652, 273] on input "Add Report Attachment" at bounding box center [704, 273] width 241 height 31
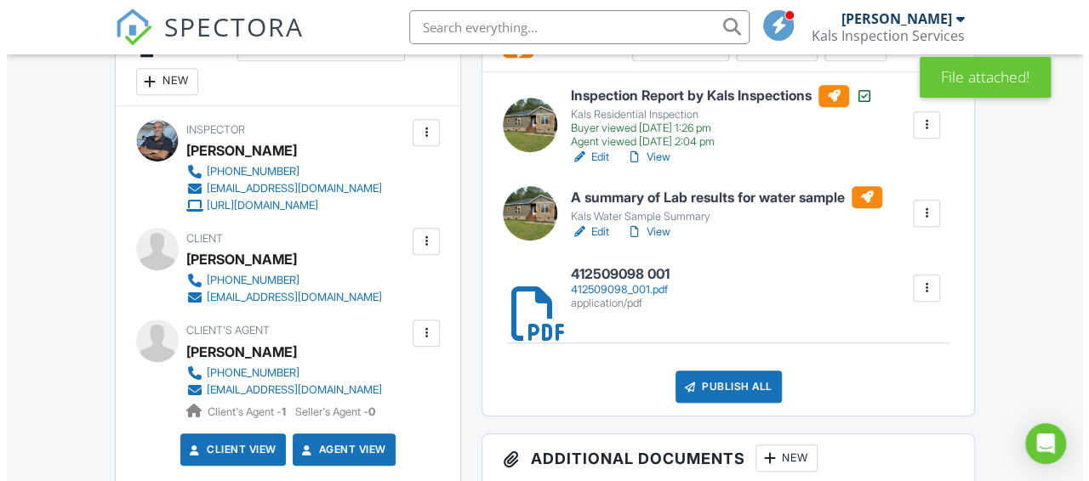
scroll to position [538, 0]
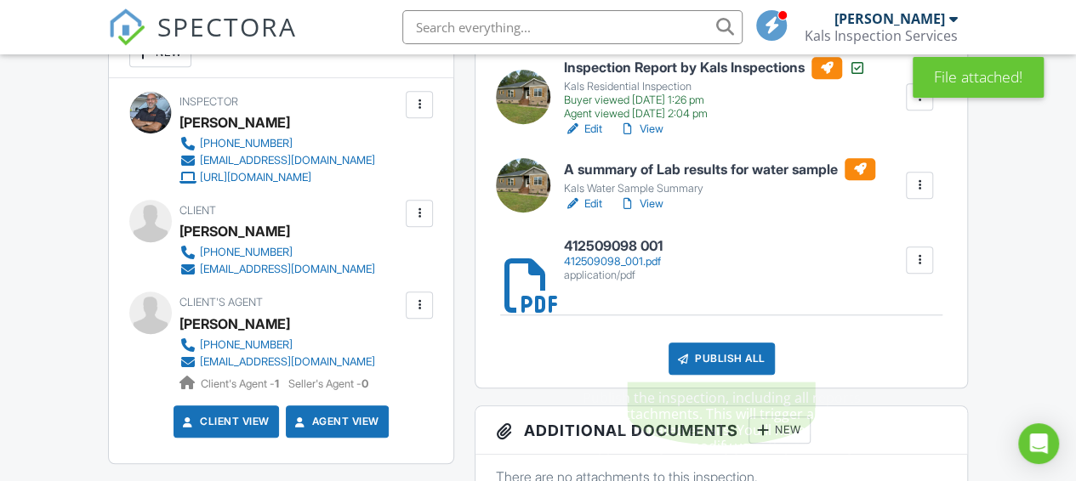
click at [727, 357] on div "Publish All" at bounding box center [722, 359] width 106 height 32
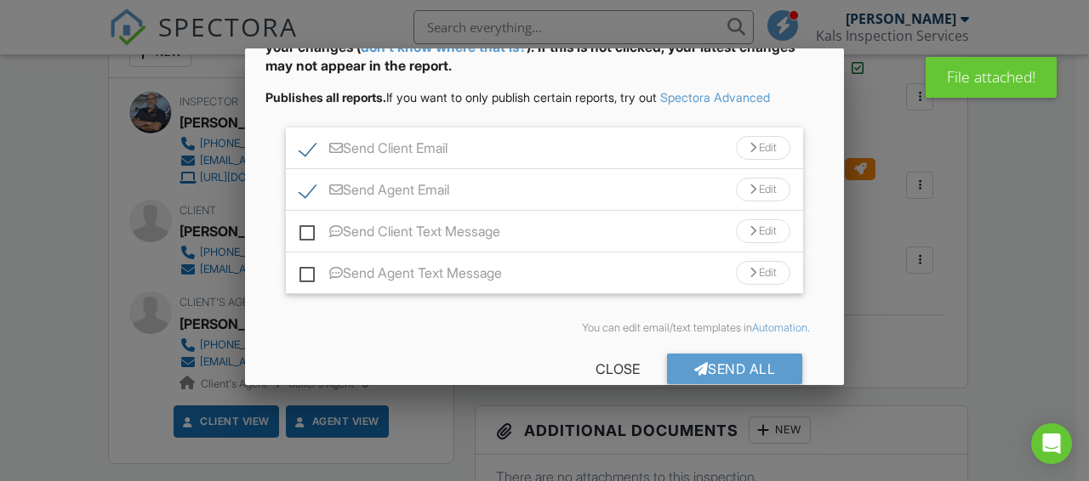
scroll to position [145, 0]
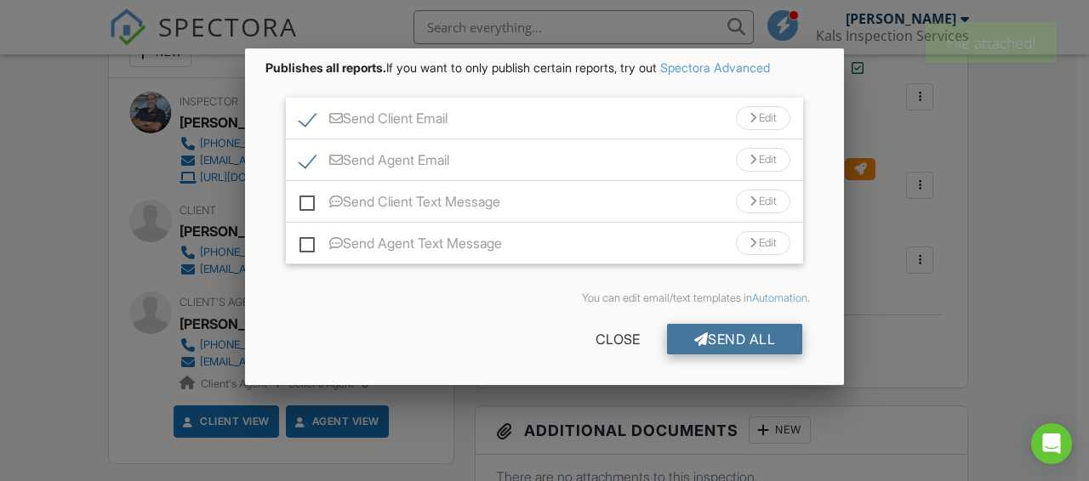
click at [736, 340] on div "Send All" at bounding box center [735, 339] width 136 height 31
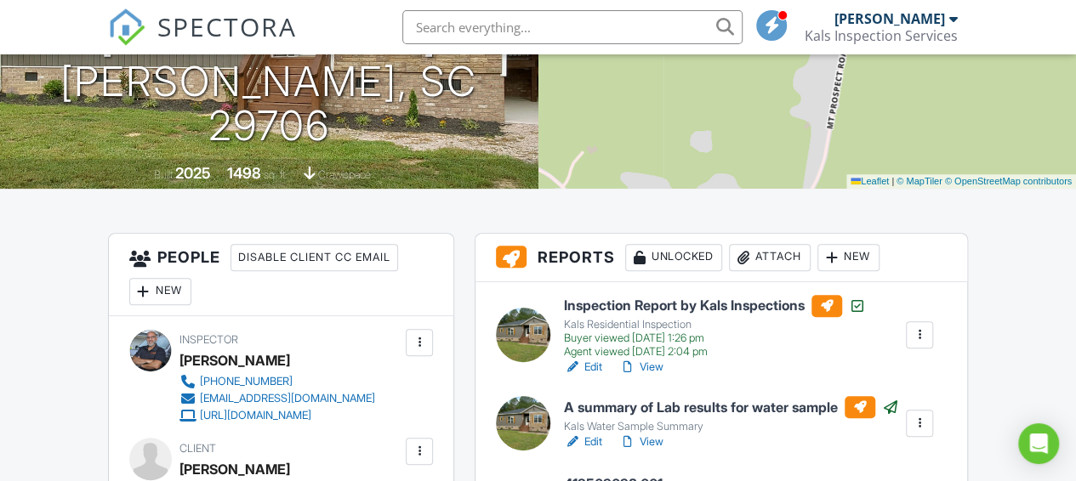
scroll to position [283, 0]
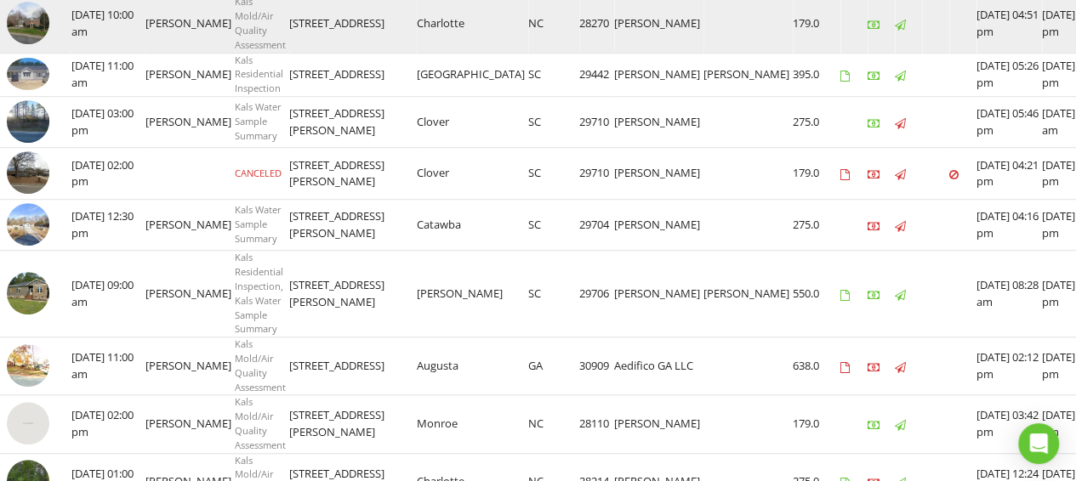
scroll to position [552, 0]
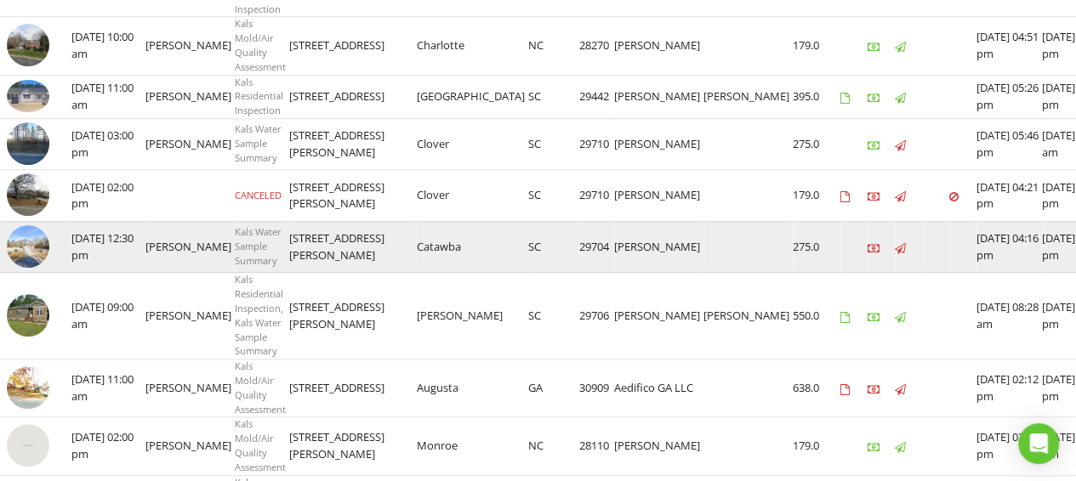
click at [31, 244] on img at bounding box center [28, 246] width 43 height 43
click at [37, 237] on img at bounding box center [28, 246] width 43 height 43
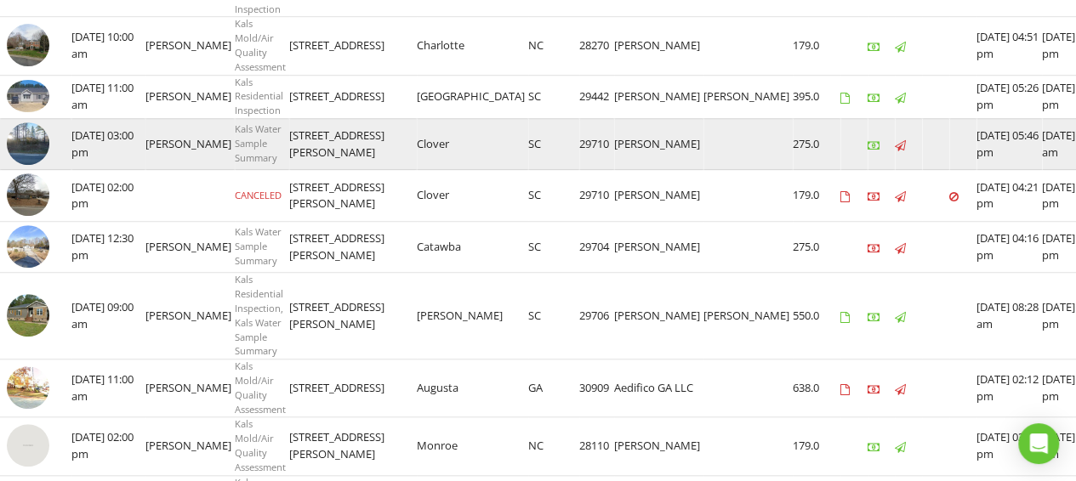
click at [14, 134] on img at bounding box center [28, 143] width 43 height 43
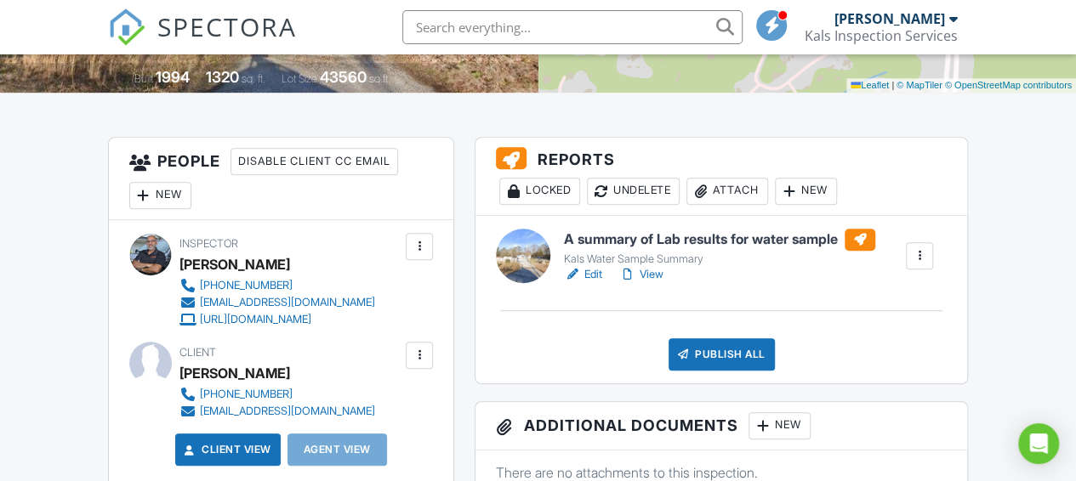
click at [737, 194] on div "Attach" at bounding box center [727, 191] width 82 height 27
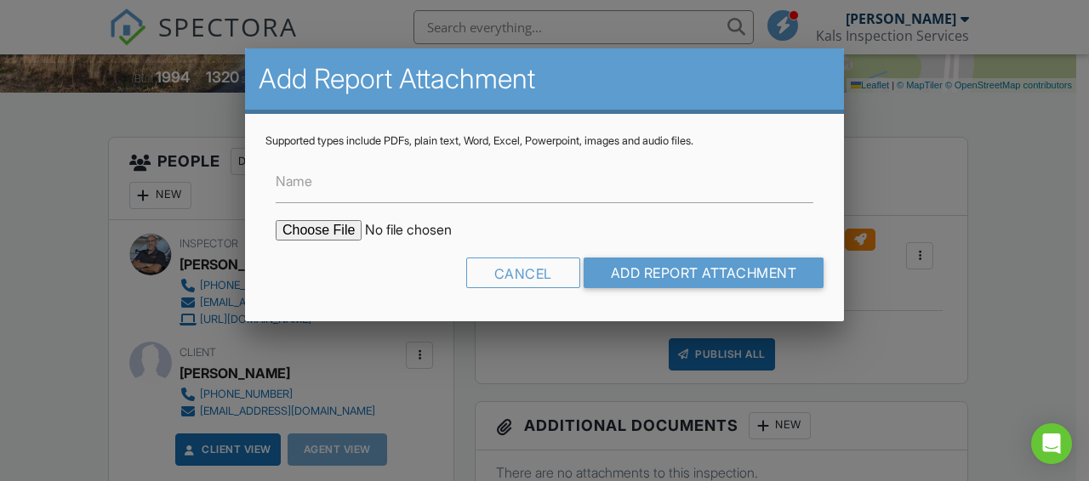
click at [339, 232] on input "file" at bounding box center [420, 230] width 289 height 20
type input "C:\fakepath\412509099_001.pdf"
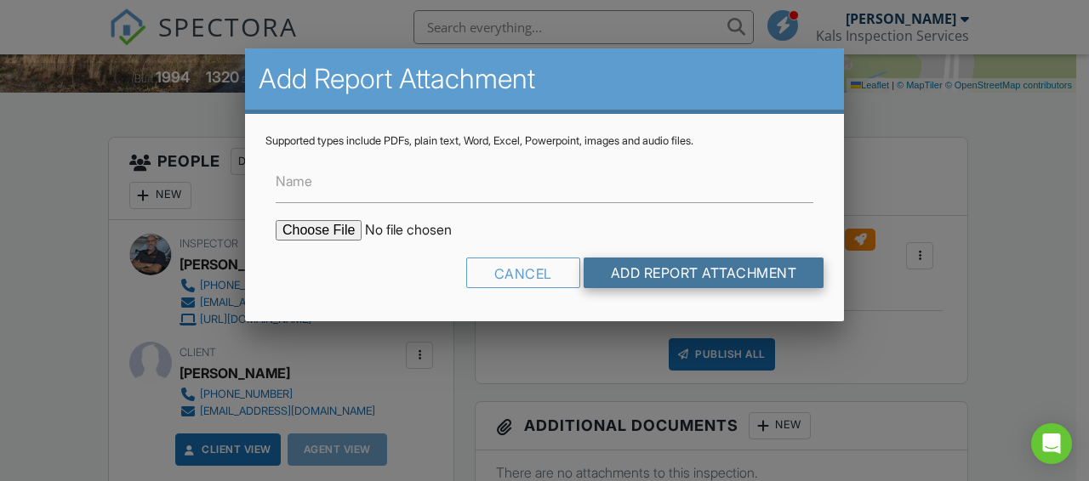
click at [641, 272] on input "Add Report Attachment" at bounding box center [704, 273] width 241 height 31
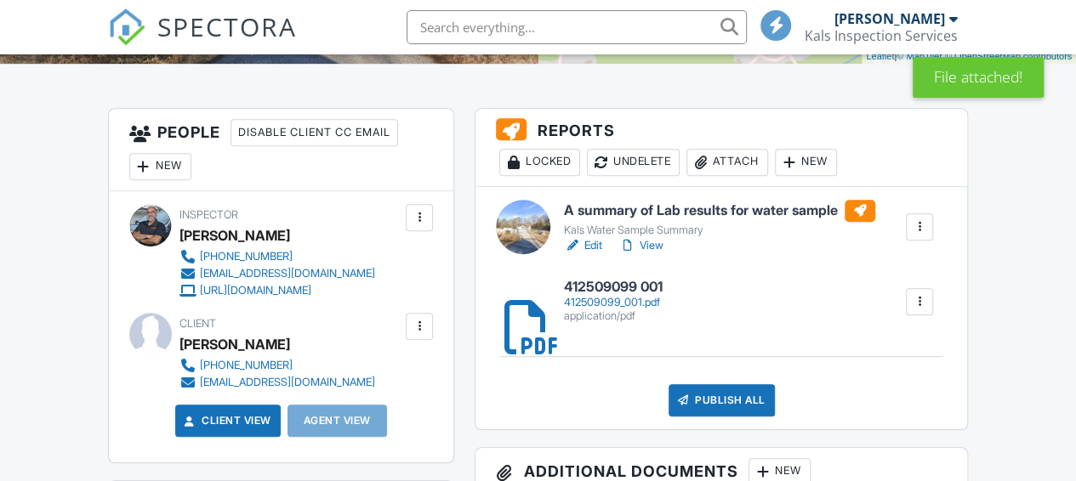
click at [573, 246] on div at bounding box center [572, 245] width 17 height 17
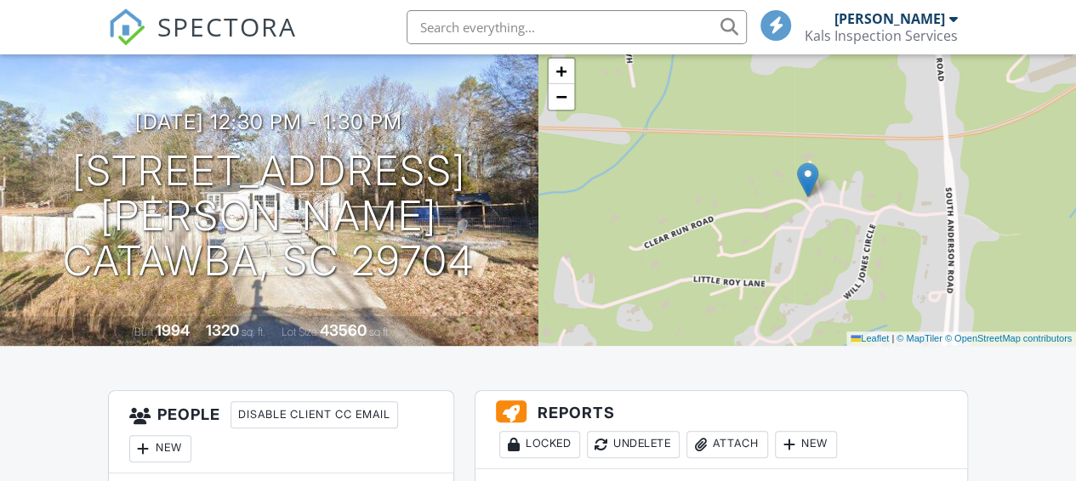
scroll to position [141, 0]
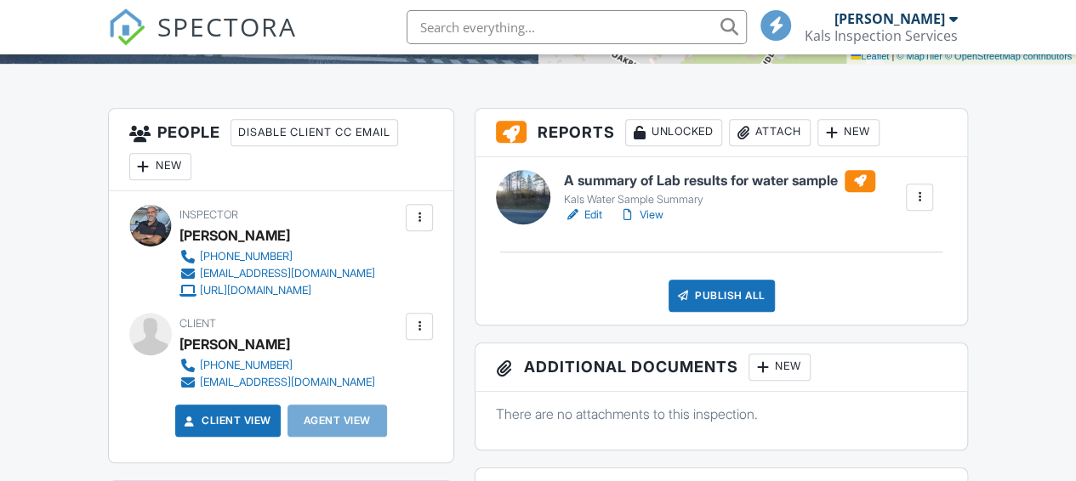
click at [569, 215] on div at bounding box center [572, 215] width 17 height 17
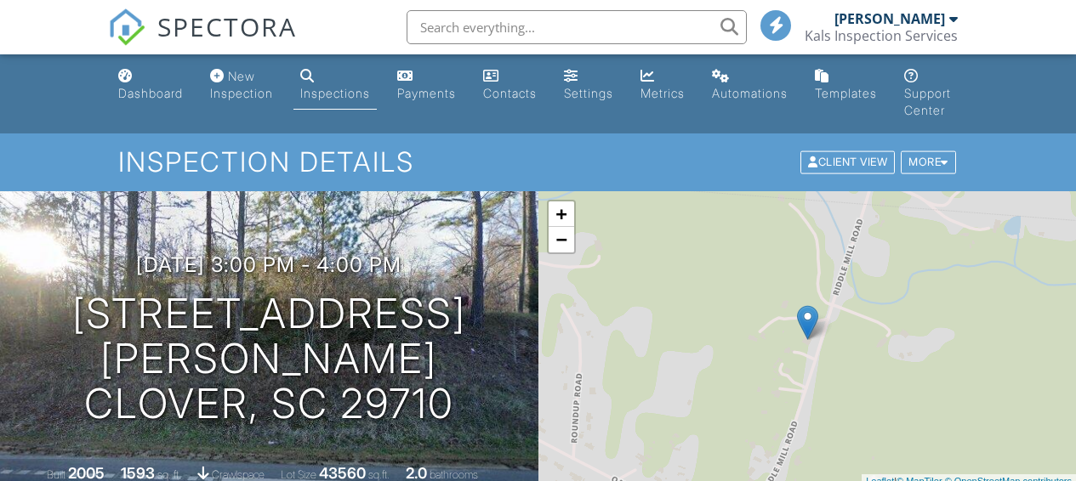
scroll to position [396, 0]
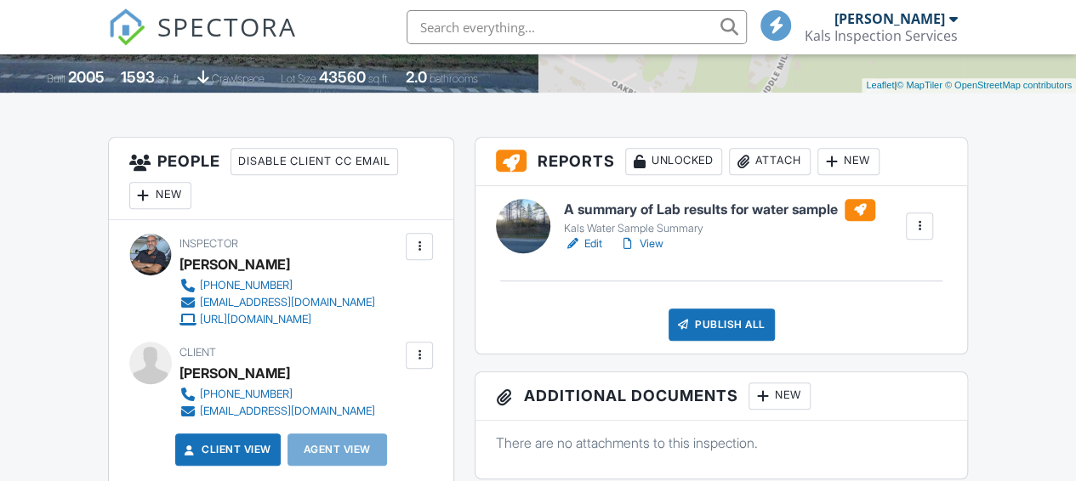
click at [781, 162] on div "Attach" at bounding box center [770, 161] width 82 height 27
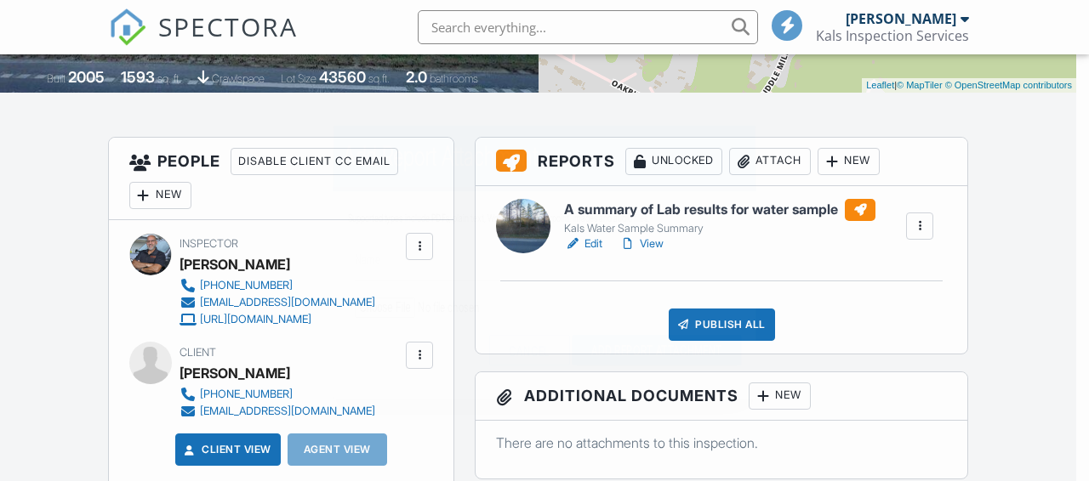
scroll to position [0, 0]
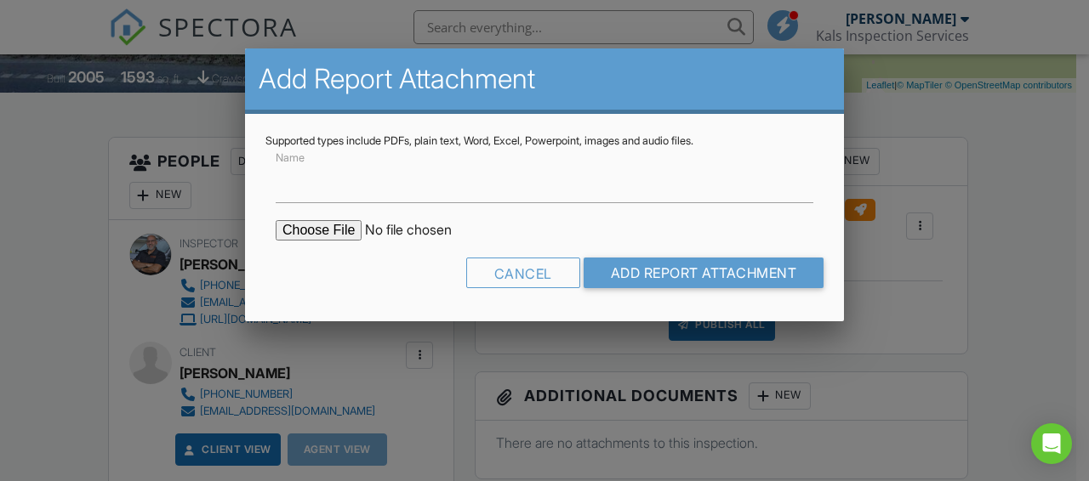
click at [327, 231] on input "file" at bounding box center [420, 230] width 289 height 20
type input "C:\fakepath\412509101_001.pdf"
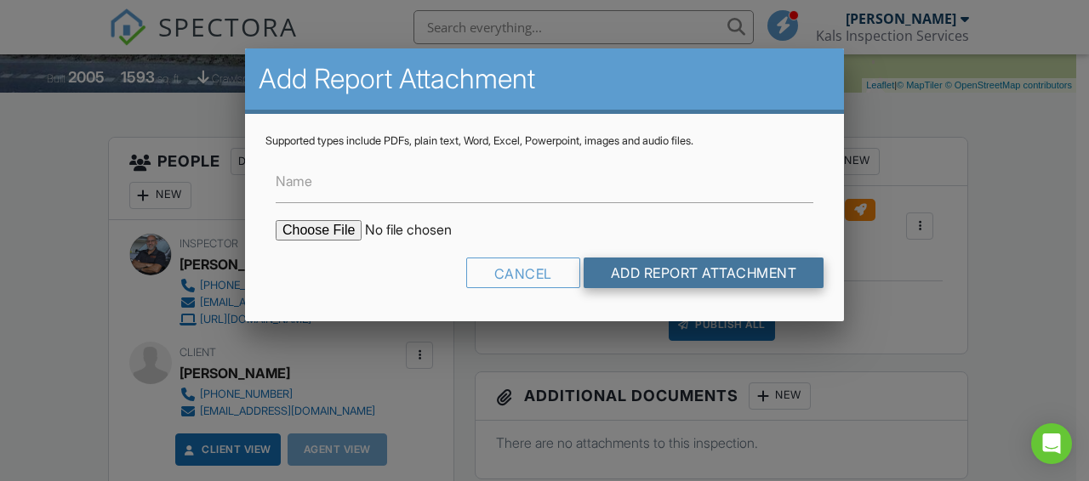
click at [672, 270] on input "Add Report Attachment" at bounding box center [704, 273] width 241 height 31
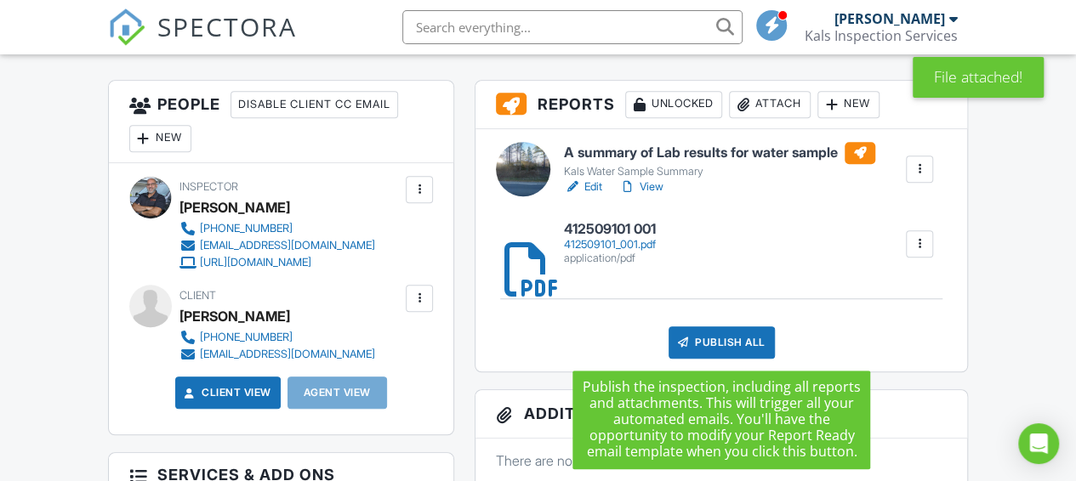
click at [742, 341] on div "Publish All" at bounding box center [722, 343] width 106 height 32
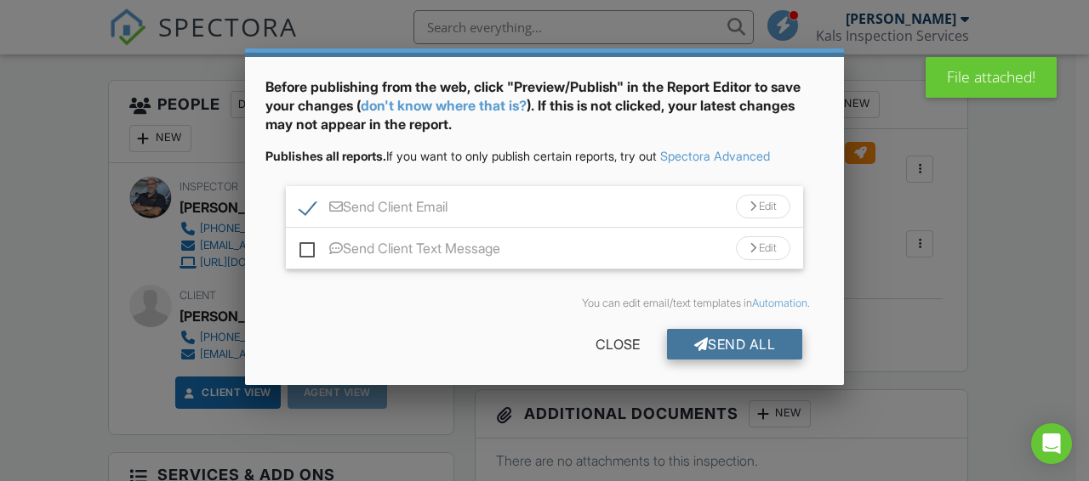
scroll to position [63, 0]
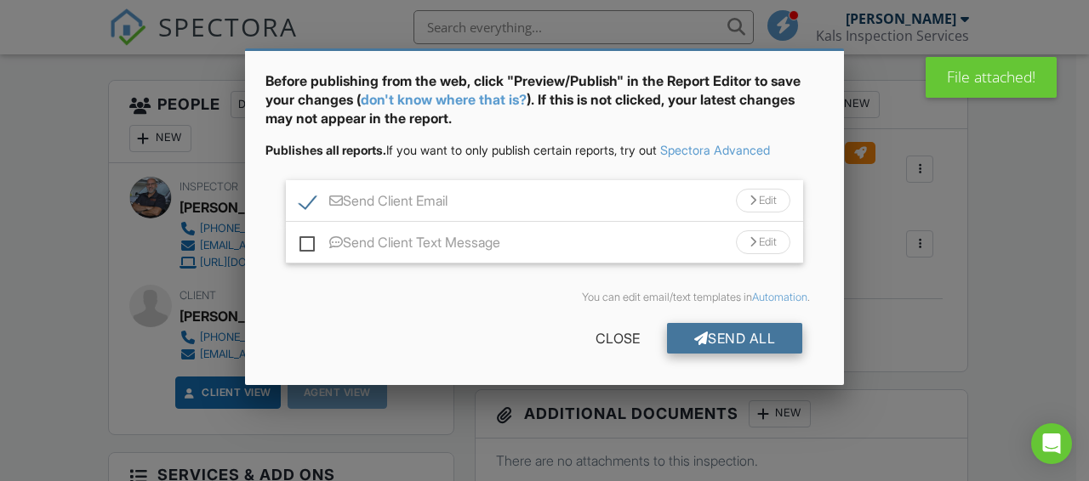
click at [715, 334] on div "Send All" at bounding box center [735, 338] width 136 height 31
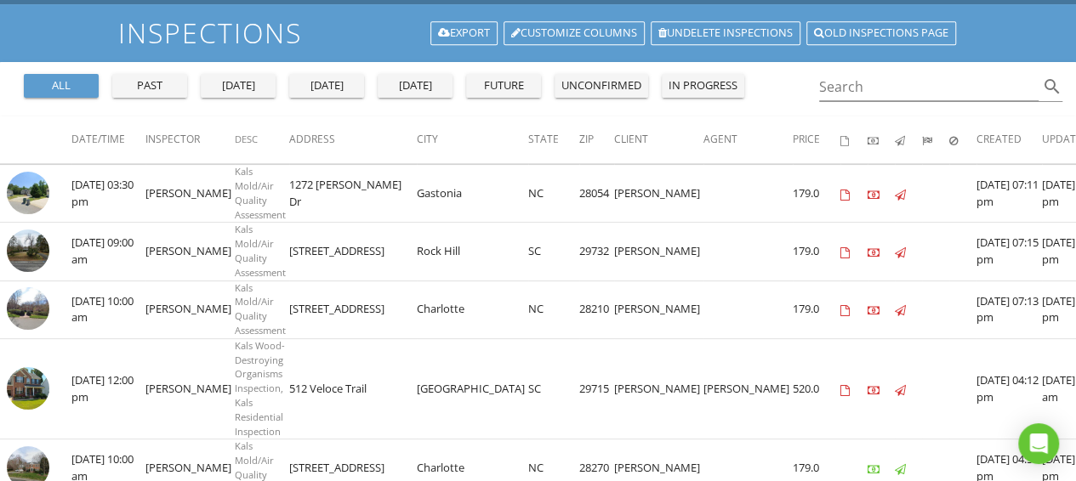
scroll to position [127, 0]
